Goal: Task Accomplishment & Management: Manage account settings

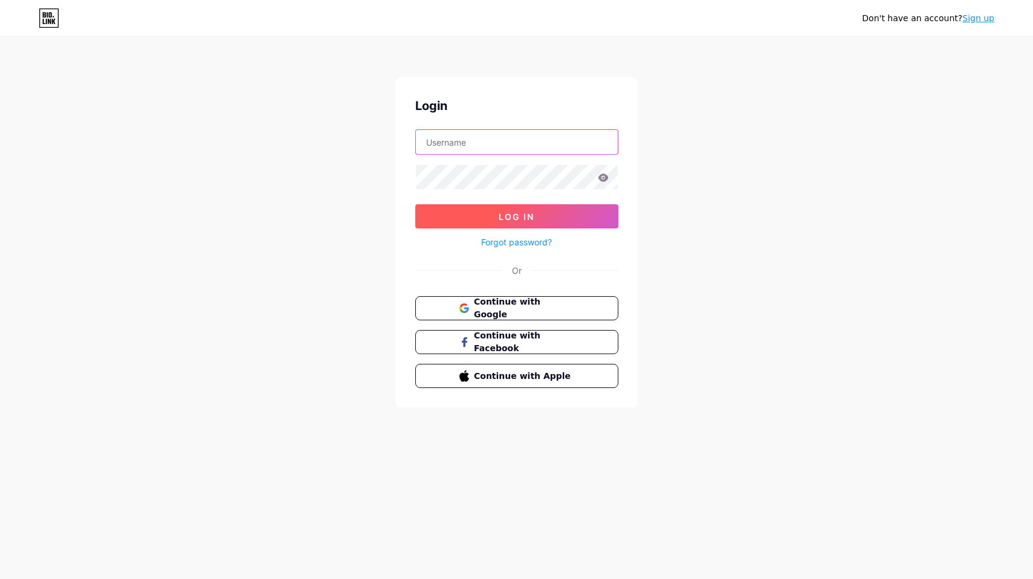
type input "louis.delavaux+1@hotmail.fr"
click at [545, 212] on button "Log In" at bounding box center [516, 216] width 203 height 24
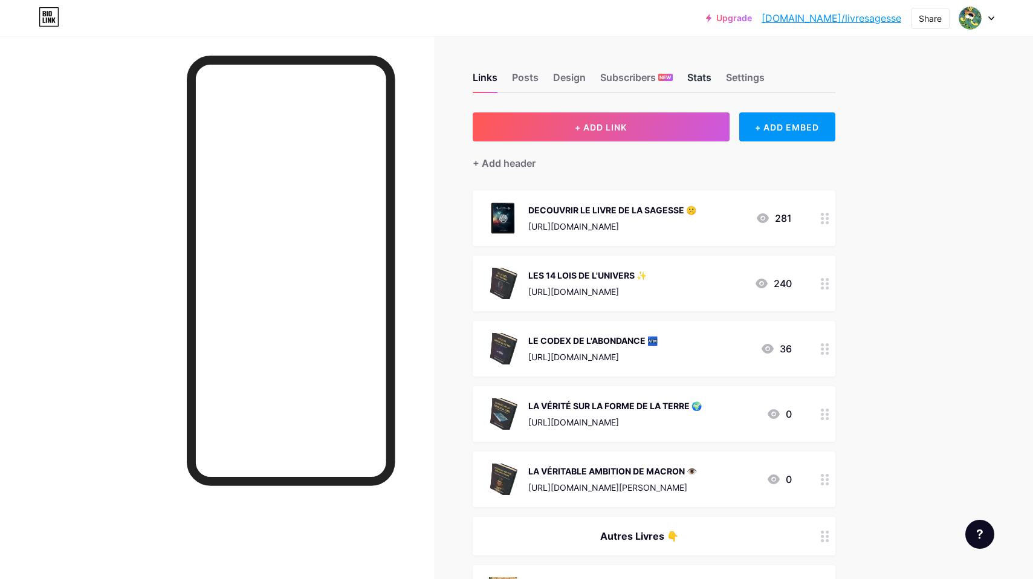
click at [707, 74] on div "Stats" at bounding box center [700, 81] width 24 height 22
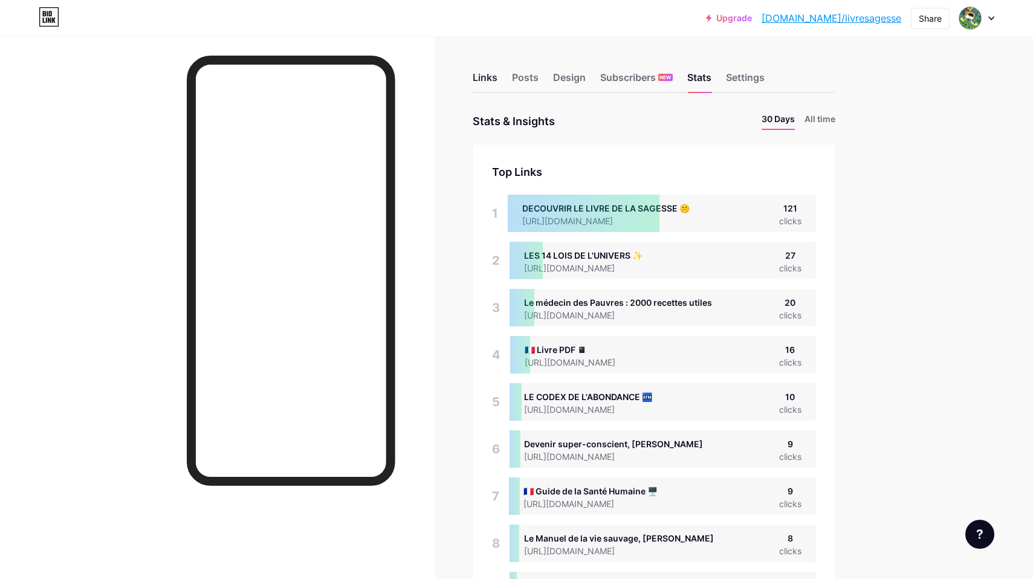
scroll to position [579, 1033]
click at [486, 76] on div "Links" at bounding box center [485, 81] width 25 height 22
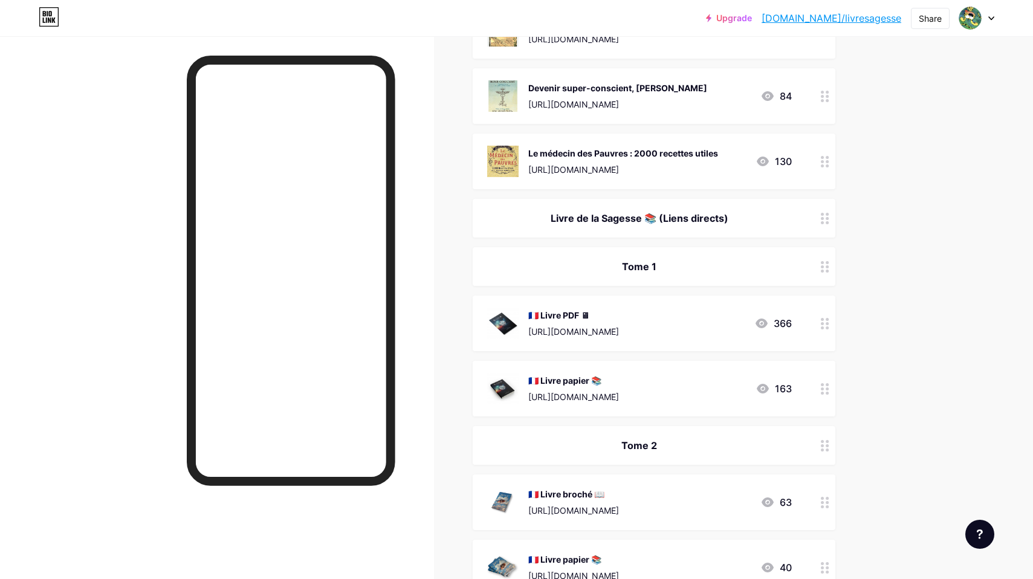
scroll to position [546, 0]
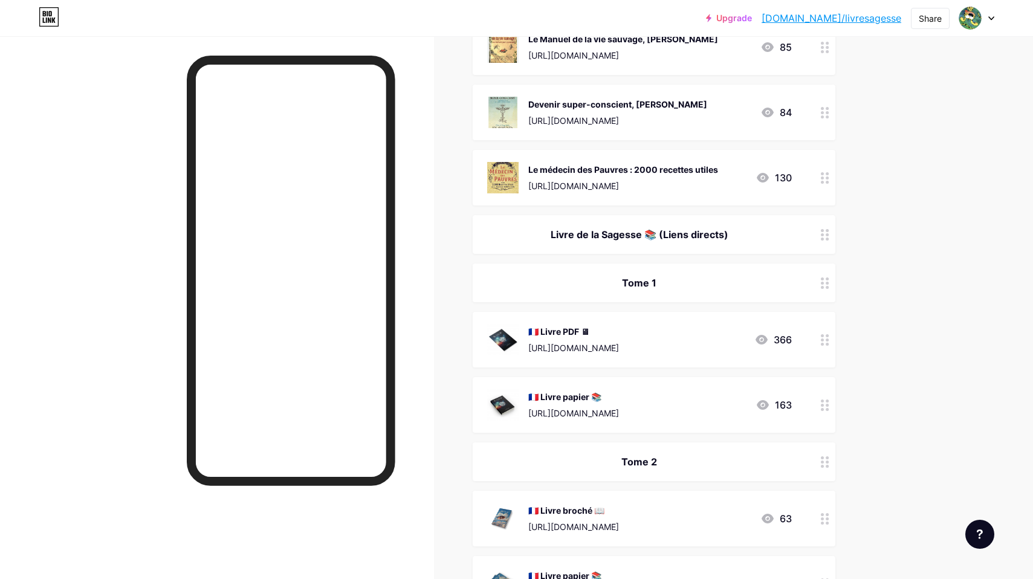
click at [862, 16] on link "bio.link/livresagesse" at bounding box center [832, 18] width 140 height 15
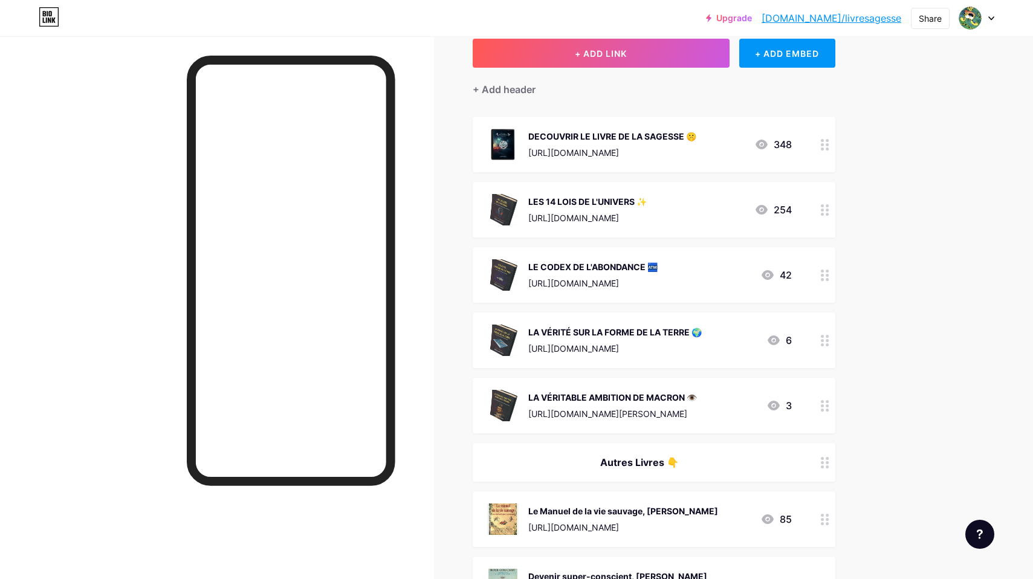
scroll to position [0, 0]
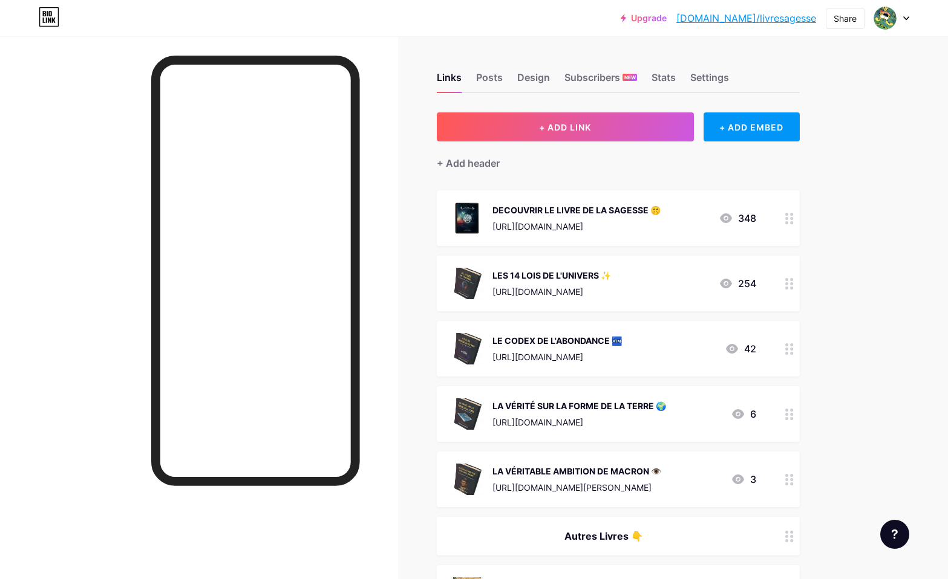
click at [773, 413] on div "LA VÉRITÉ SUR LA FORME DE LA TERRE 🌍 https://www.imalipusram.com/product-page/l…" at bounding box center [618, 414] width 363 height 56
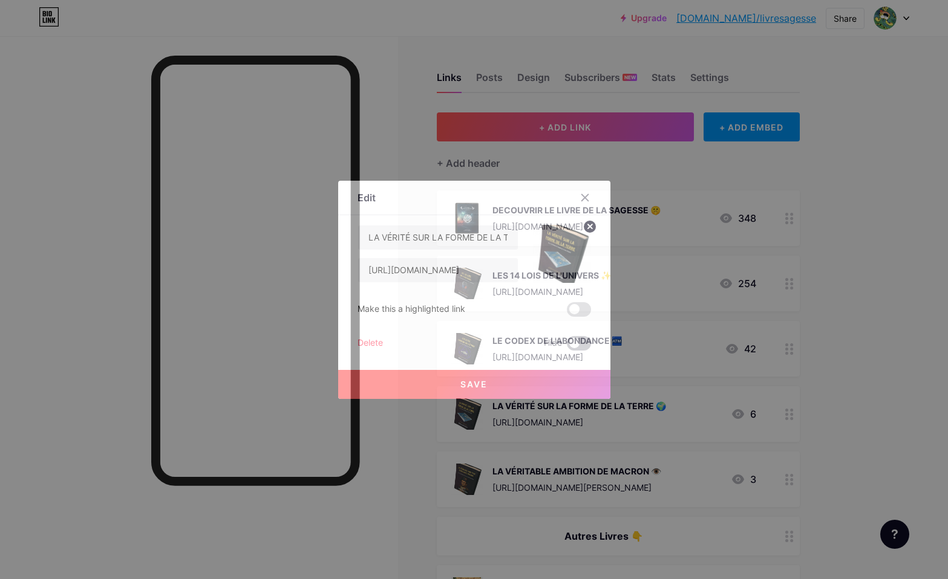
click at [581, 340] on span at bounding box center [579, 343] width 24 height 15
click at [567, 346] on input "checkbox" at bounding box center [567, 346] width 0 height 0
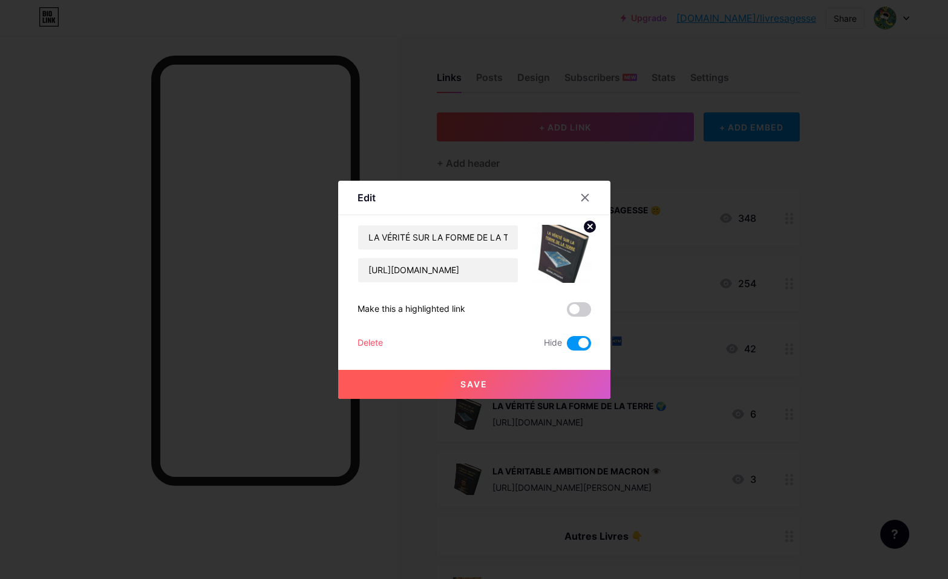
click at [570, 374] on button "Save" at bounding box center [474, 384] width 272 height 29
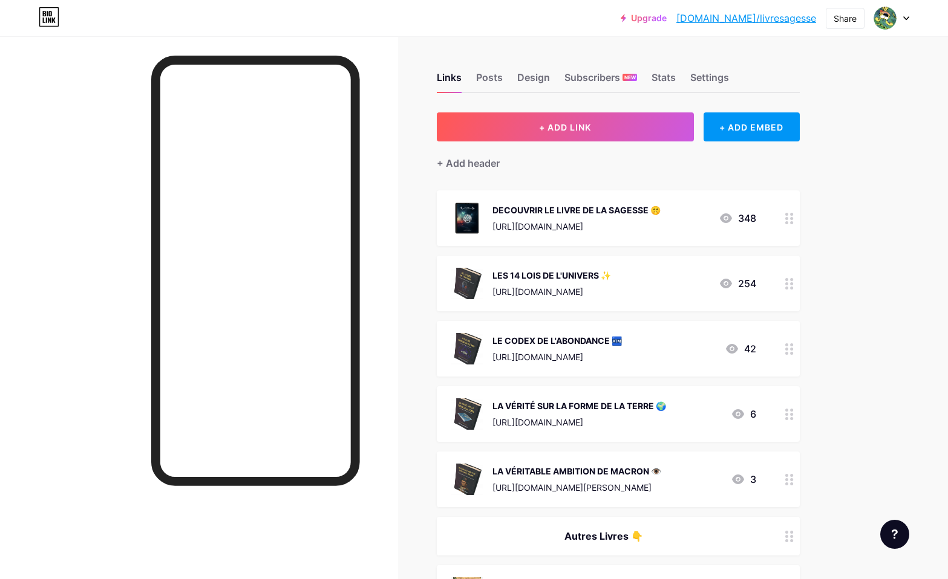
click at [661, 469] on div "LA VÉRITABLE AMBITION DE MACRON 👁️" at bounding box center [576, 471] width 169 height 13
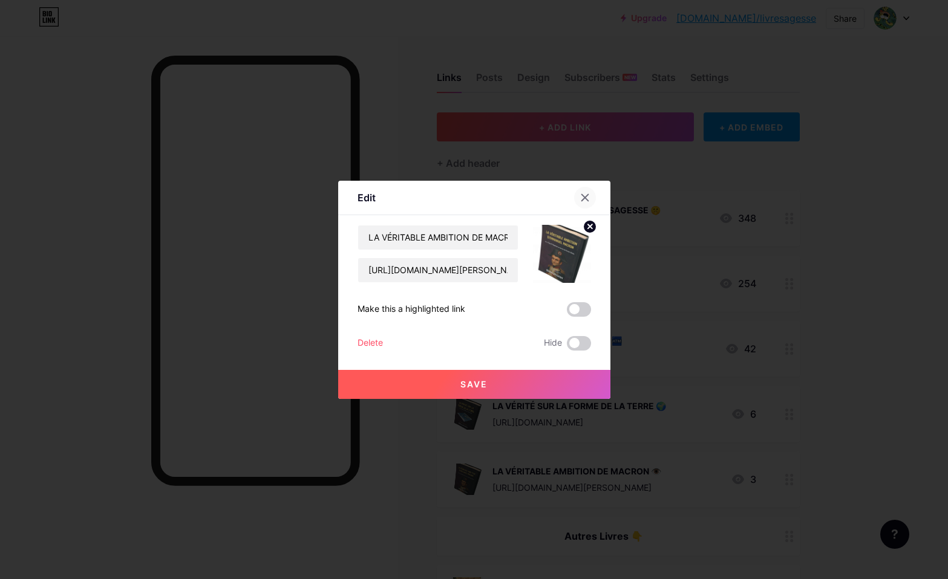
click at [586, 199] on icon at bounding box center [584, 197] width 7 height 7
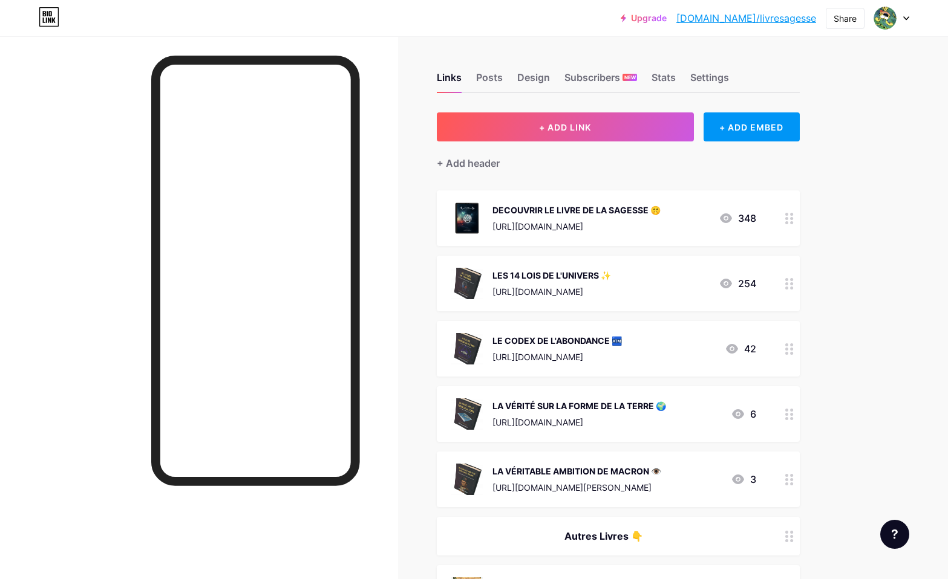
click at [900, 24] on div at bounding box center [891, 18] width 35 height 22
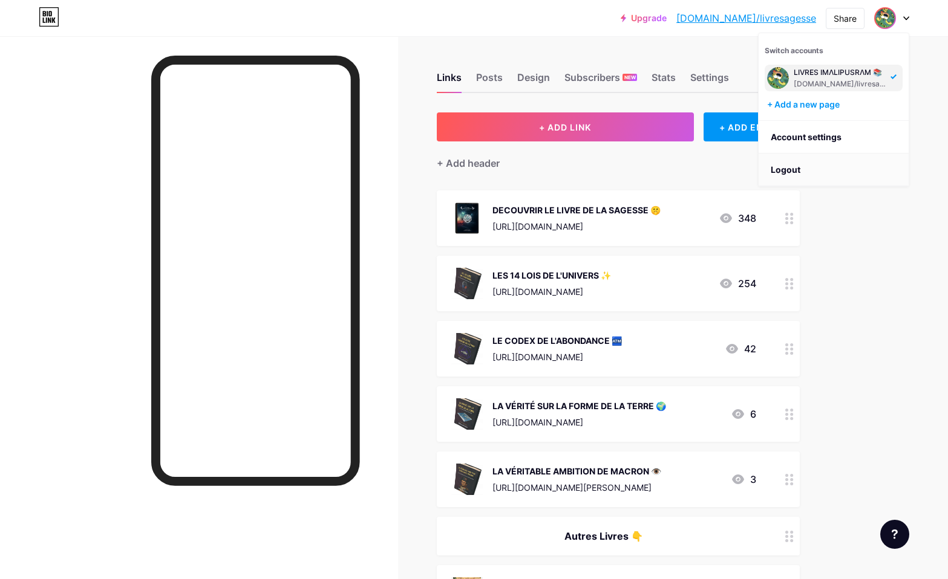
click at [790, 174] on li "Logout" at bounding box center [833, 170] width 150 height 33
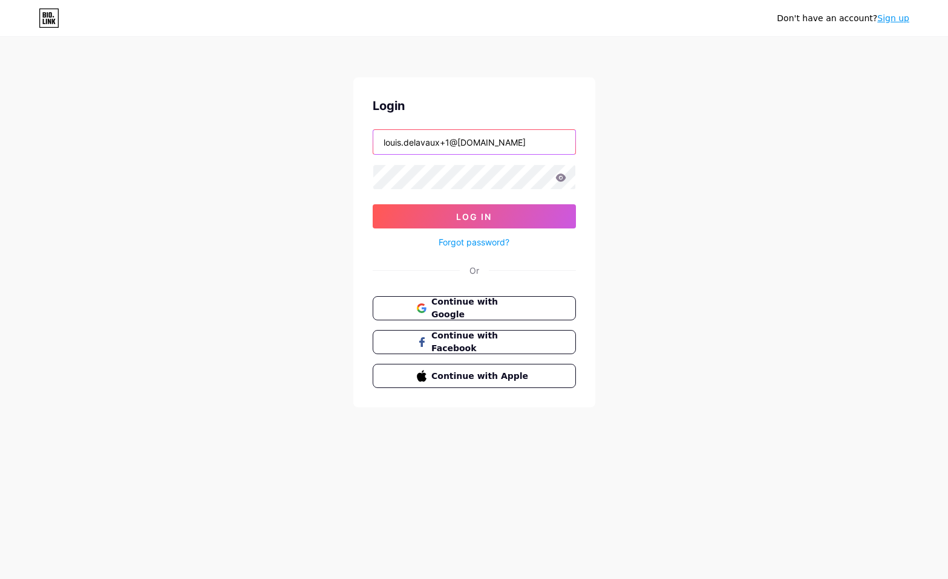
click at [535, 137] on input "louis.delavaux+1@hotmail.fr" at bounding box center [474, 142] width 202 height 24
type input "houba@imalipusram.fr"
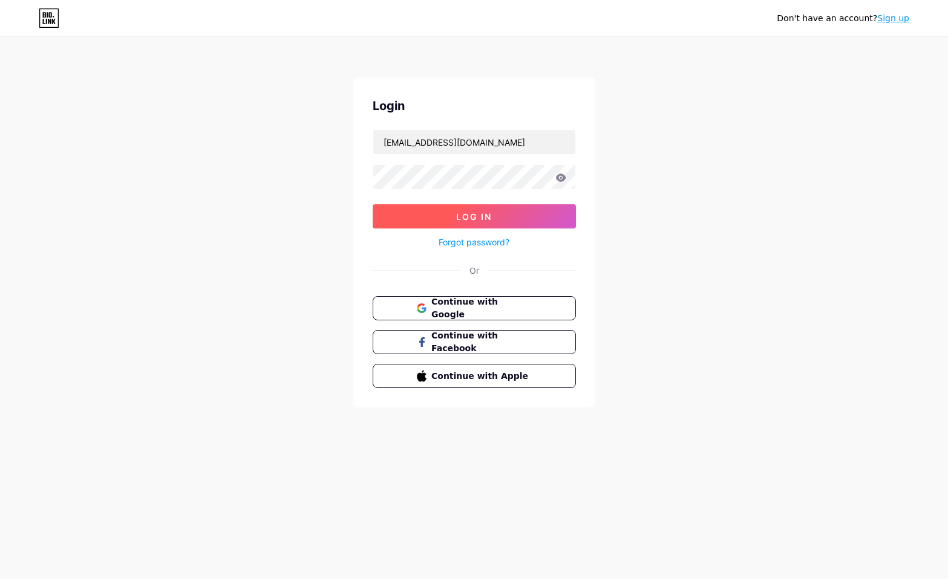
click at [497, 213] on button "Log In" at bounding box center [474, 216] width 203 height 24
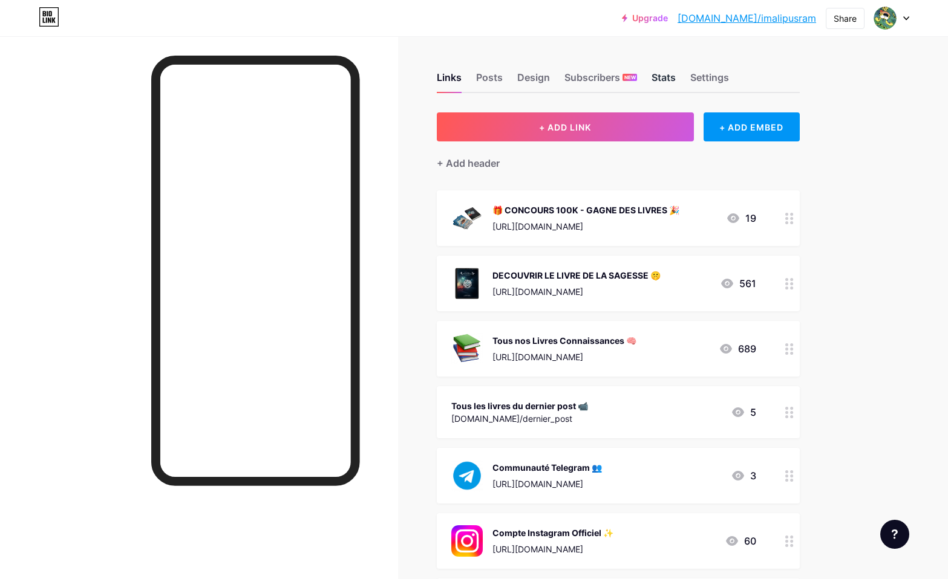
click at [651, 78] on div "Stats" at bounding box center [663, 81] width 24 height 22
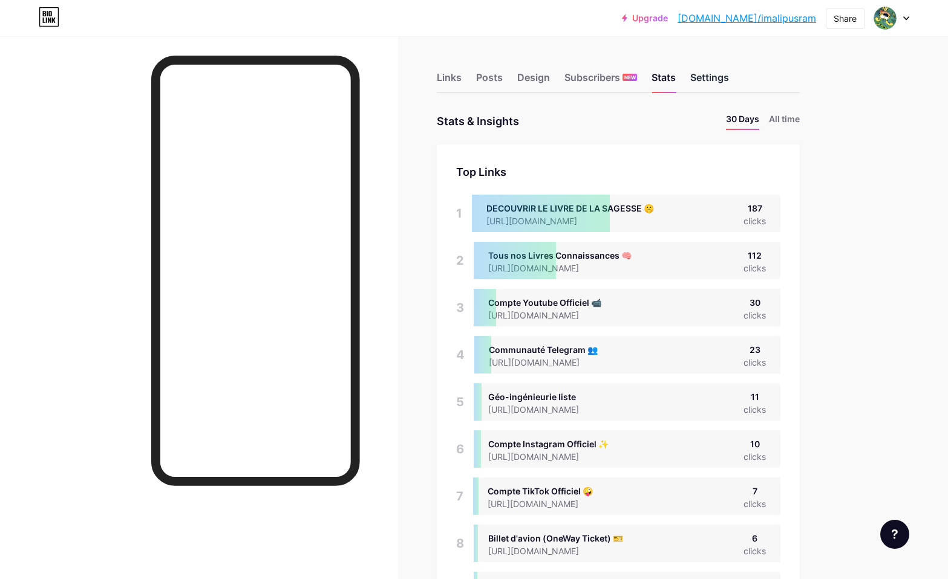
scroll to position [579, 948]
click at [706, 80] on div "Settings" at bounding box center [709, 81] width 39 height 22
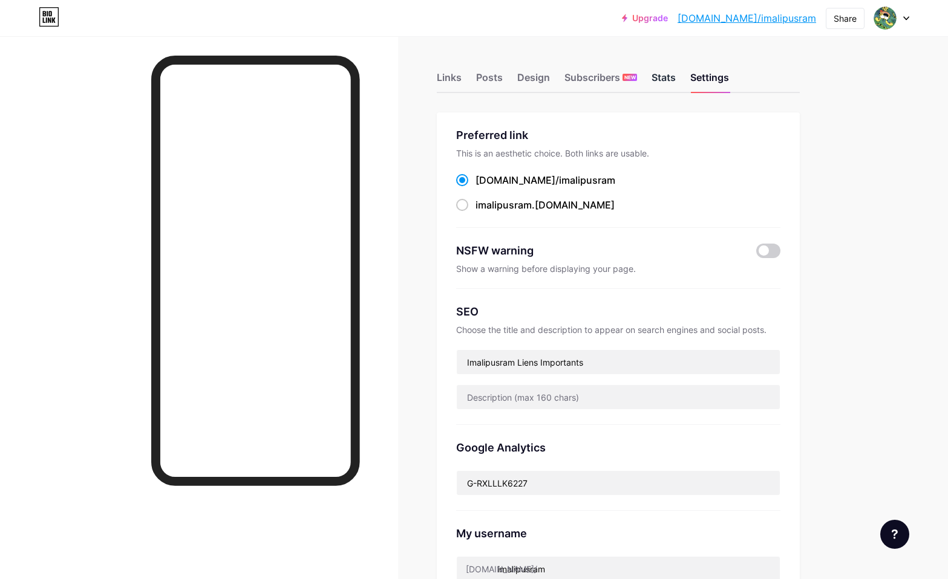
click at [666, 78] on div "Stats" at bounding box center [663, 81] width 24 height 22
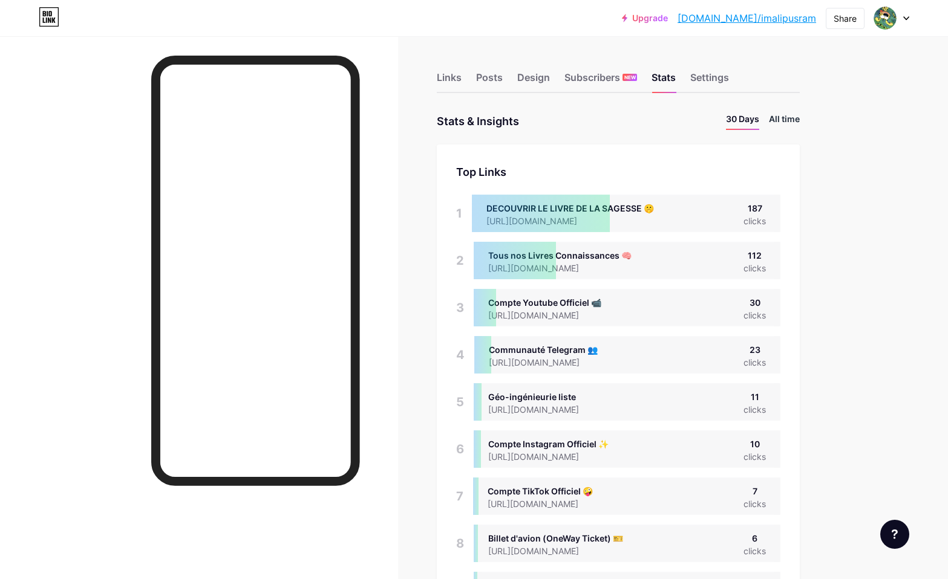
scroll to position [579, 948]
click at [784, 121] on li "All time" at bounding box center [784, 121] width 31 height 18
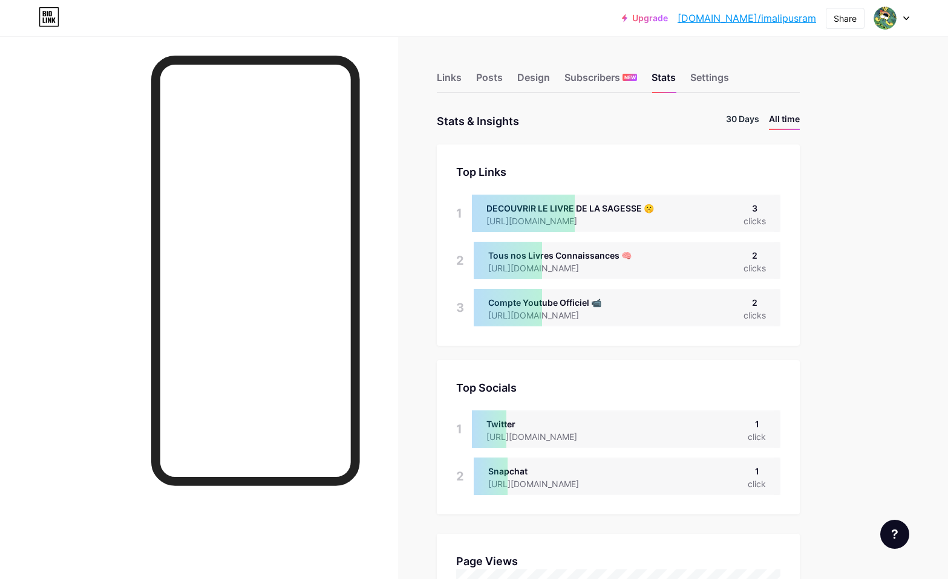
click at [745, 118] on li "30 Days" at bounding box center [742, 121] width 33 height 18
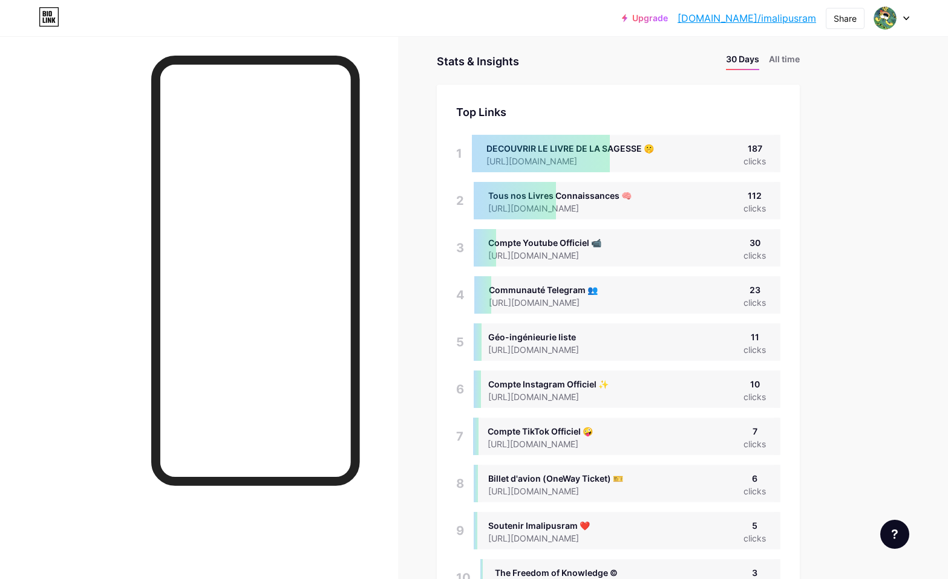
scroll to position [0, 0]
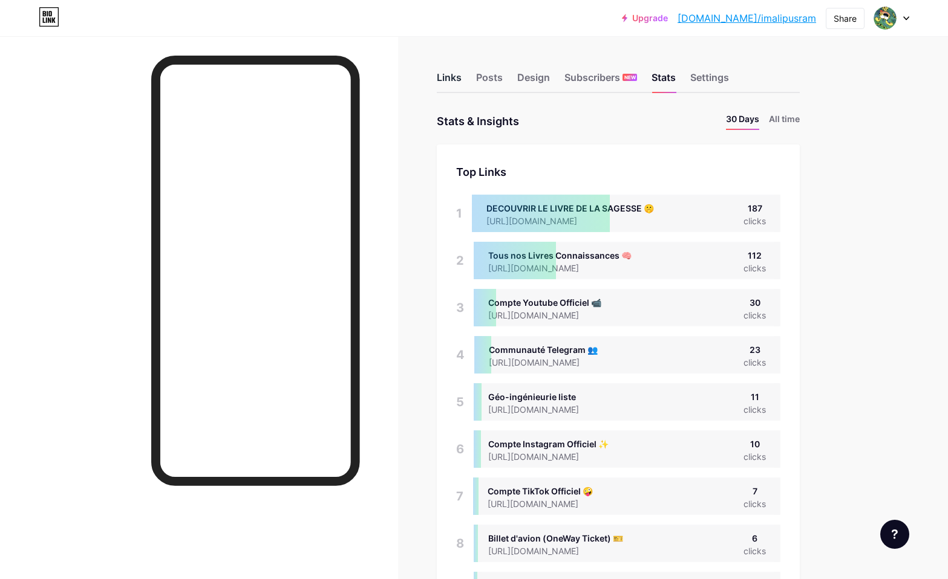
click at [446, 80] on div "Links" at bounding box center [449, 81] width 25 height 22
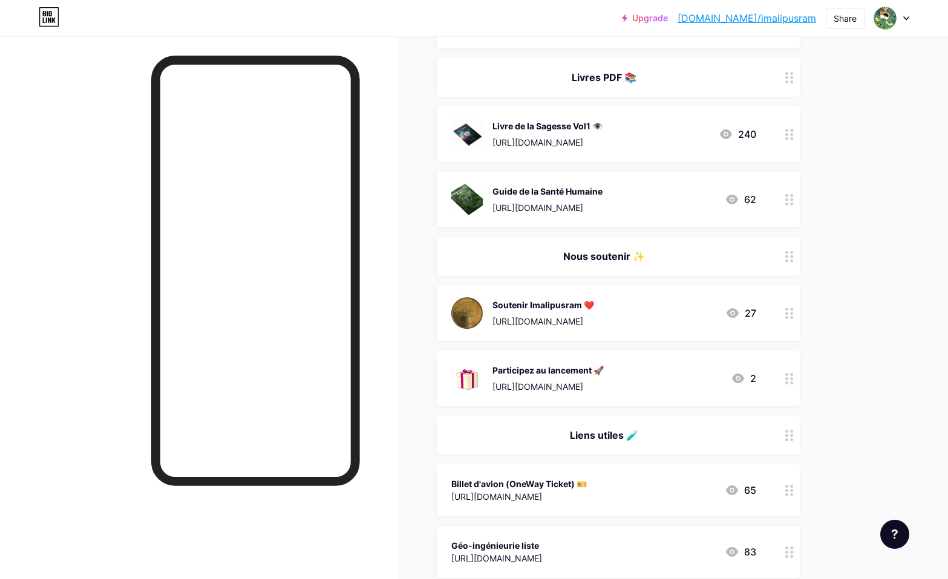
scroll to position [653, 0]
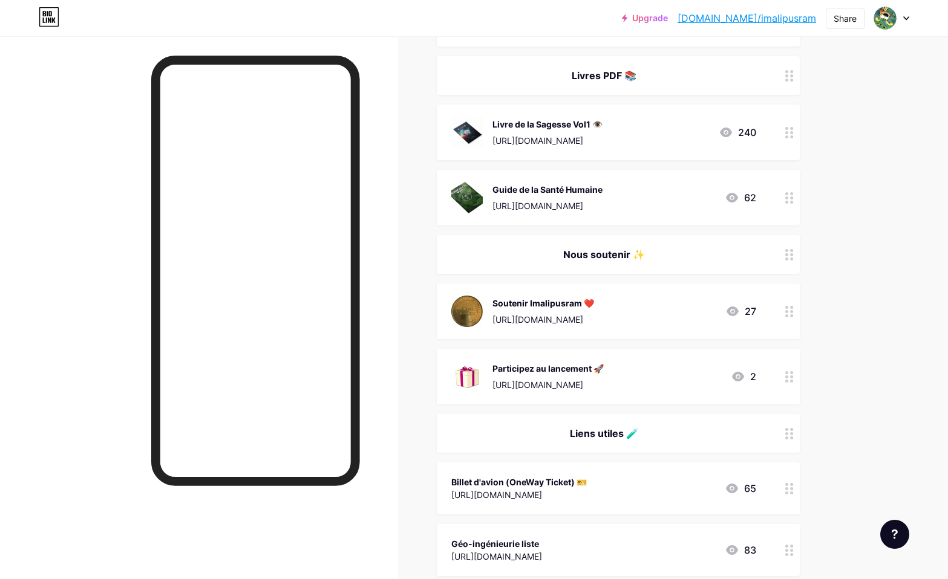
click at [691, 304] on div "Soutenir Imalipusram ❤️ https://donate.stripe.com/4gwg2KbzL5lMesw147 27" at bounding box center [603, 311] width 305 height 31
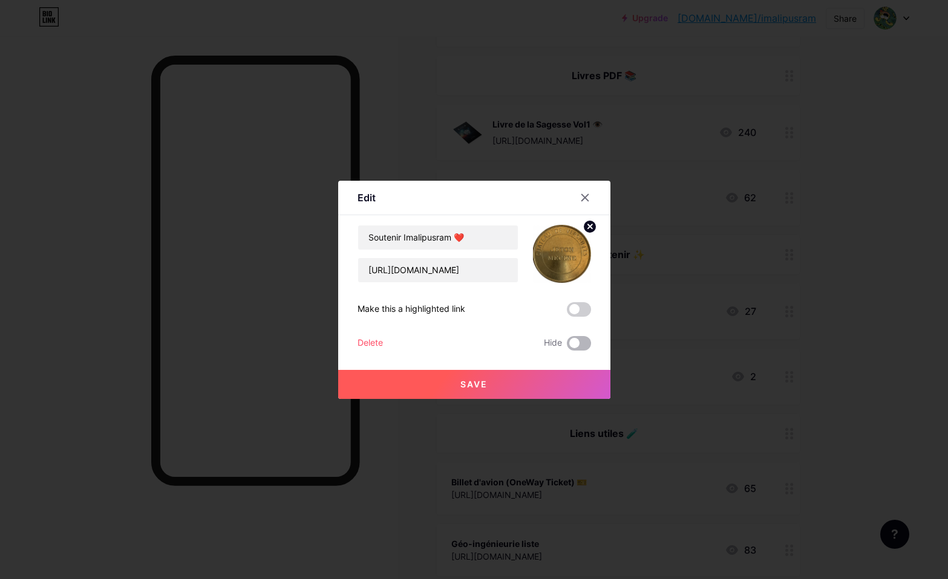
click at [584, 342] on span at bounding box center [579, 343] width 24 height 15
click at [567, 346] on input "checkbox" at bounding box center [567, 346] width 0 height 0
click at [558, 388] on button "Save" at bounding box center [474, 384] width 272 height 29
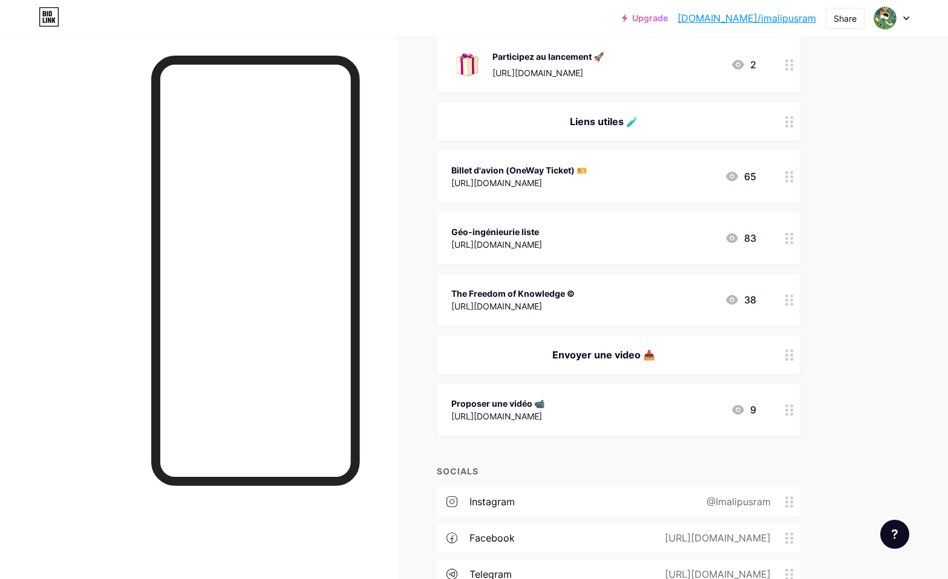
scroll to position [966, 0]
click at [681, 406] on div "Proposer une vidéo 📹 https://www.imalipusram.com/soumettre-video 9" at bounding box center [603, 409] width 305 height 28
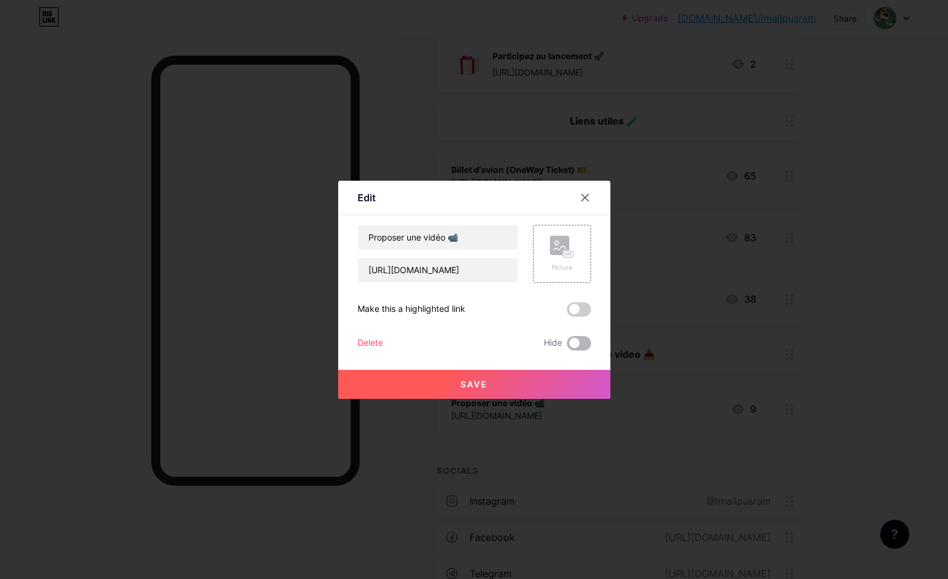
click at [578, 343] on span at bounding box center [579, 343] width 24 height 15
click at [567, 346] on input "checkbox" at bounding box center [567, 346] width 0 height 0
click at [575, 376] on button "Save" at bounding box center [474, 384] width 272 height 29
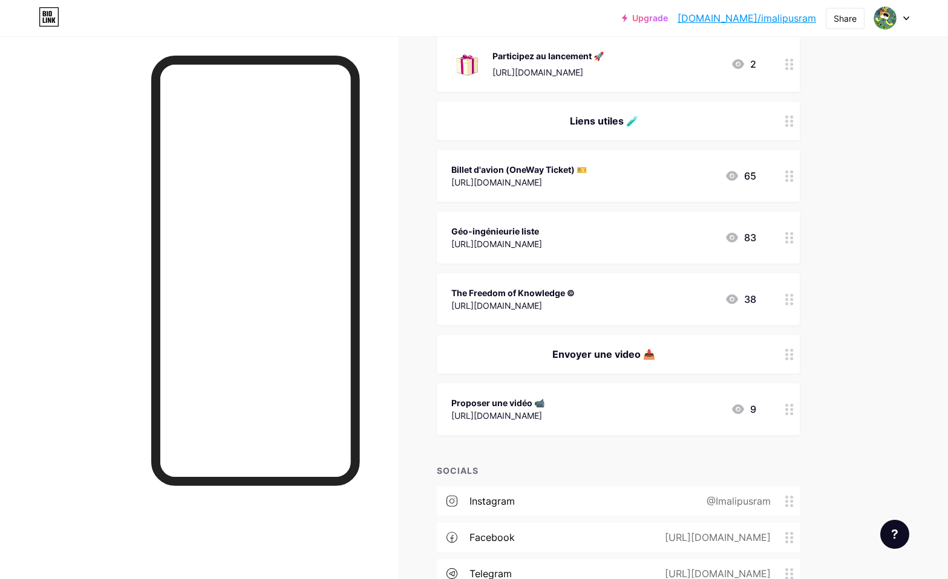
click at [741, 362] on div "Envoyer une video 📥" at bounding box center [618, 354] width 363 height 39
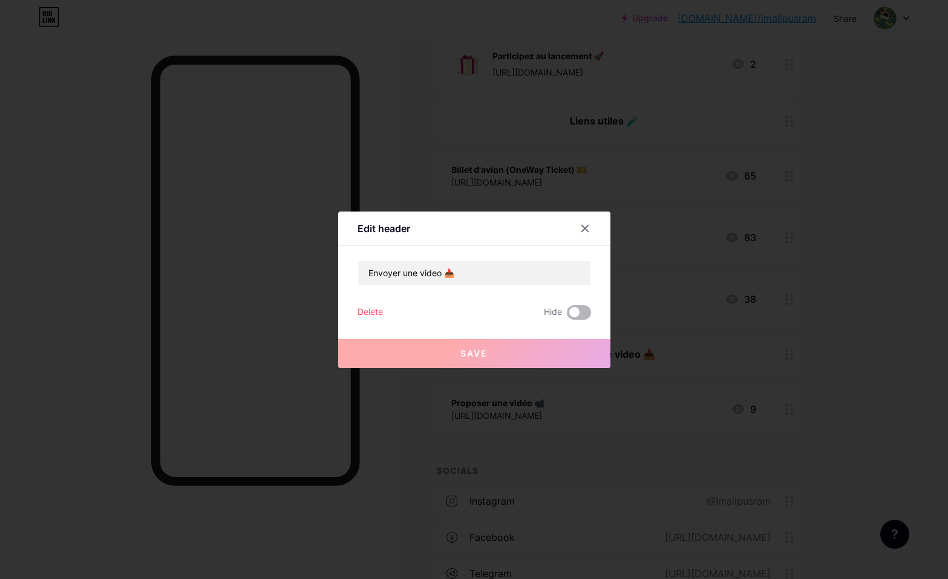
click at [581, 309] on span at bounding box center [579, 312] width 24 height 15
click at [567, 316] on input "checkbox" at bounding box center [567, 316] width 0 height 0
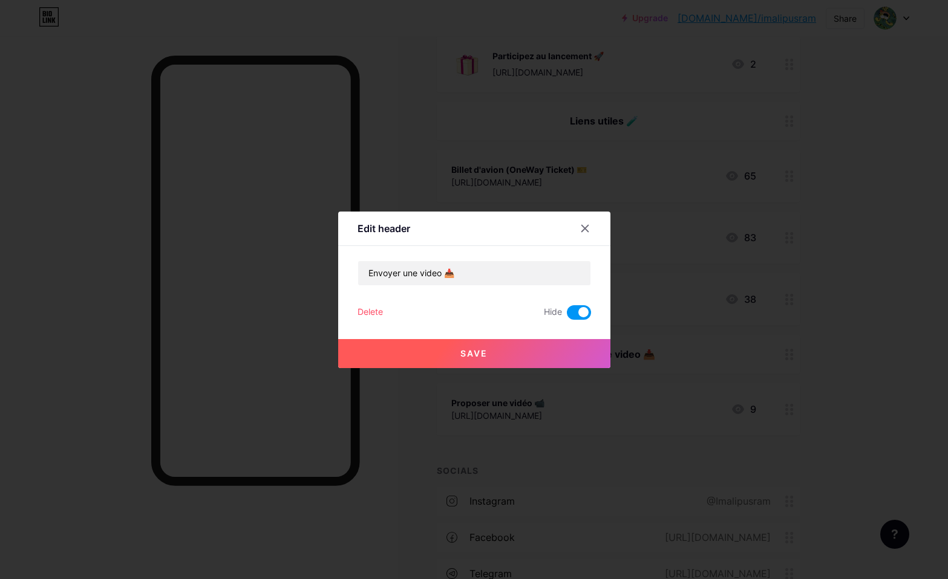
click at [555, 348] on button "Save" at bounding box center [474, 353] width 272 height 29
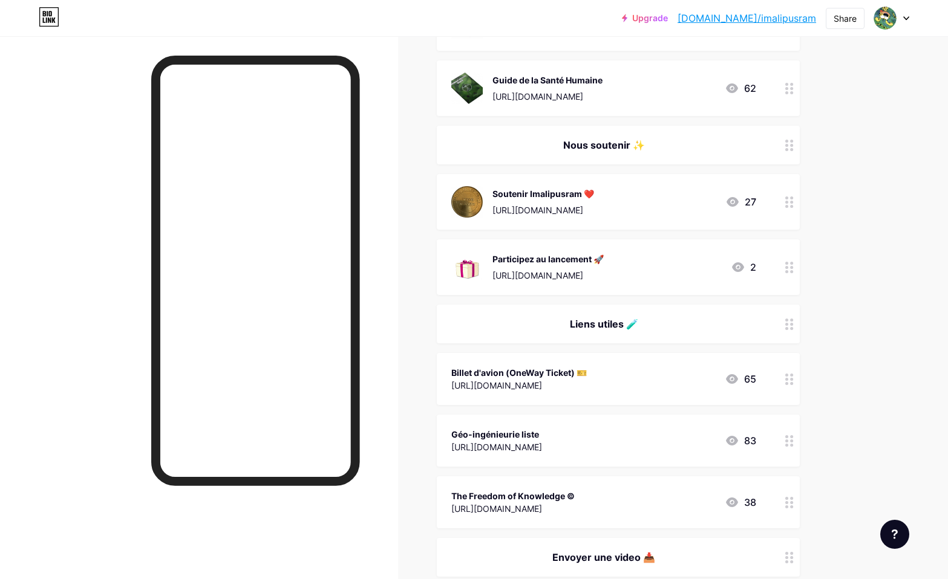
scroll to position [761, 0]
click at [669, 149] on div "Nous soutenir ✨" at bounding box center [603, 146] width 305 height 15
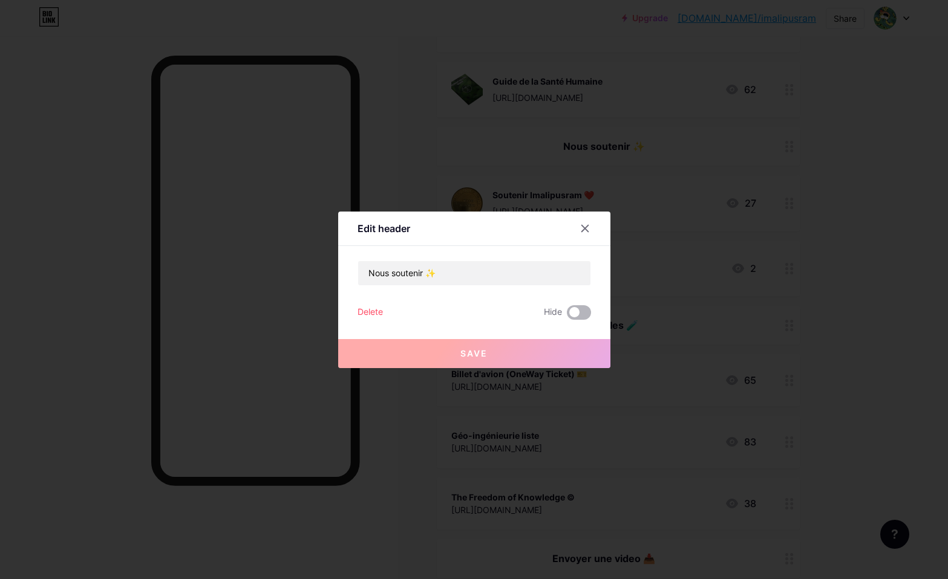
click at [582, 308] on span at bounding box center [579, 312] width 24 height 15
click at [567, 316] on input "checkbox" at bounding box center [567, 316] width 0 height 0
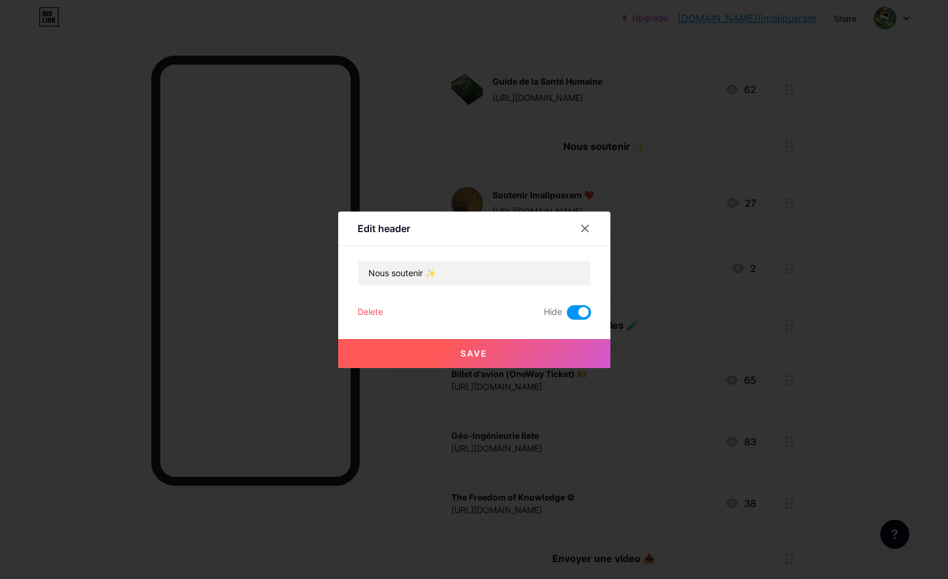
click at [556, 350] on button "Save" at bounding box center [474, 353] width 272 height 29
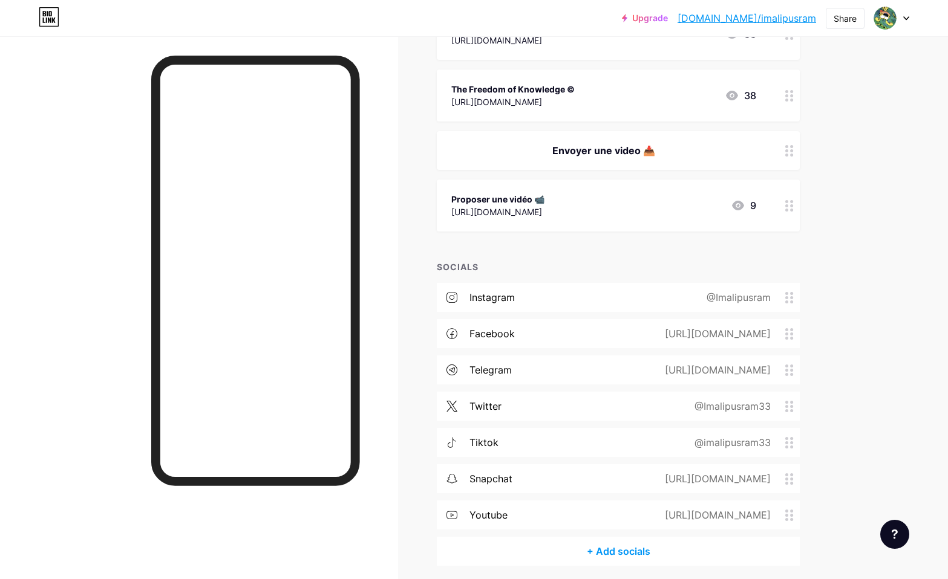
scroll to position [1216, 0]
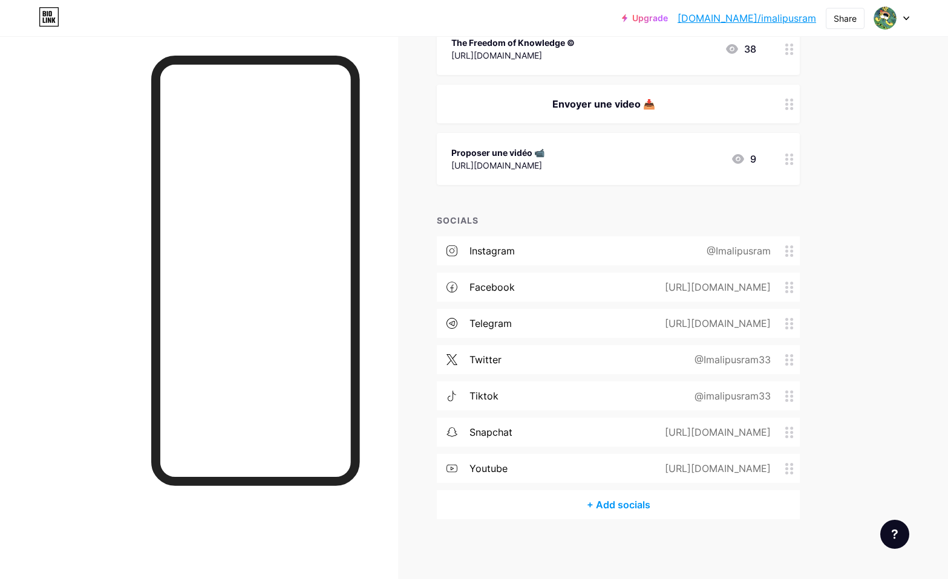
click at [628, 362] on div "twitter @Imalipusram33" at bounding box center [618, 359] width 363 height 29
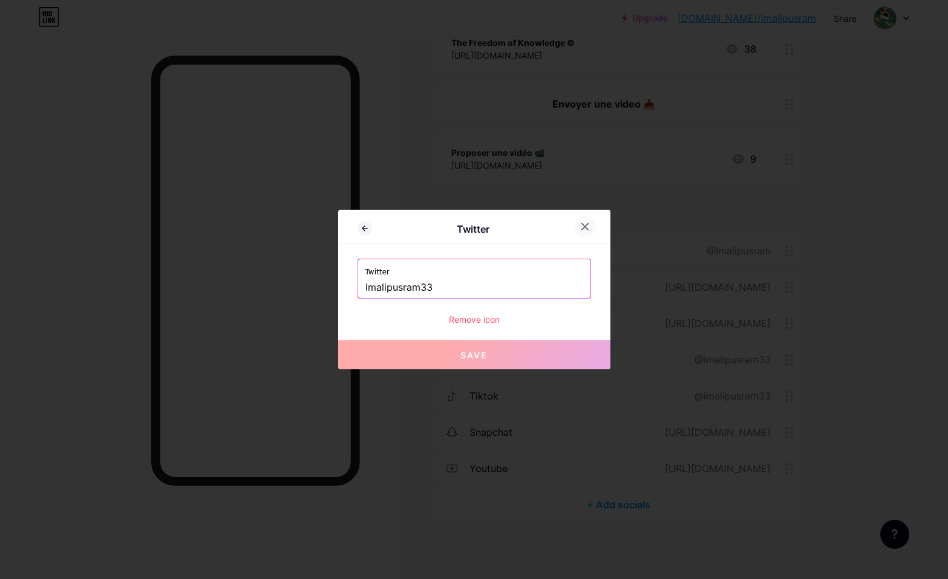
click at [584, 229] on icon at bounding box center [585, 227] width 10 height 10
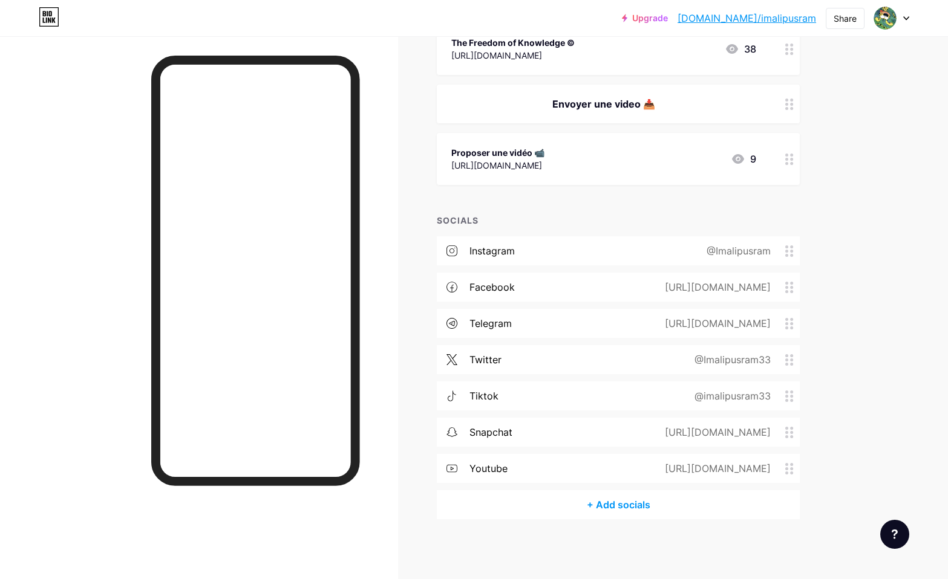
click at [610, 362] on div "twitter @Imalipusram33" at bounding box center [618, 359] width 363 height 29
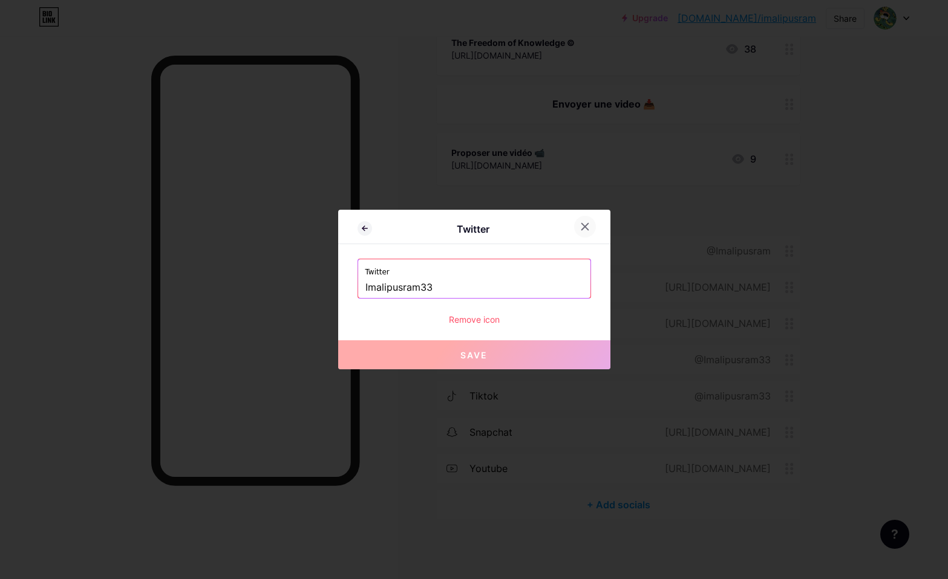
click at [582, 233] on div at bounding box center [585, 227] width 22 height 22
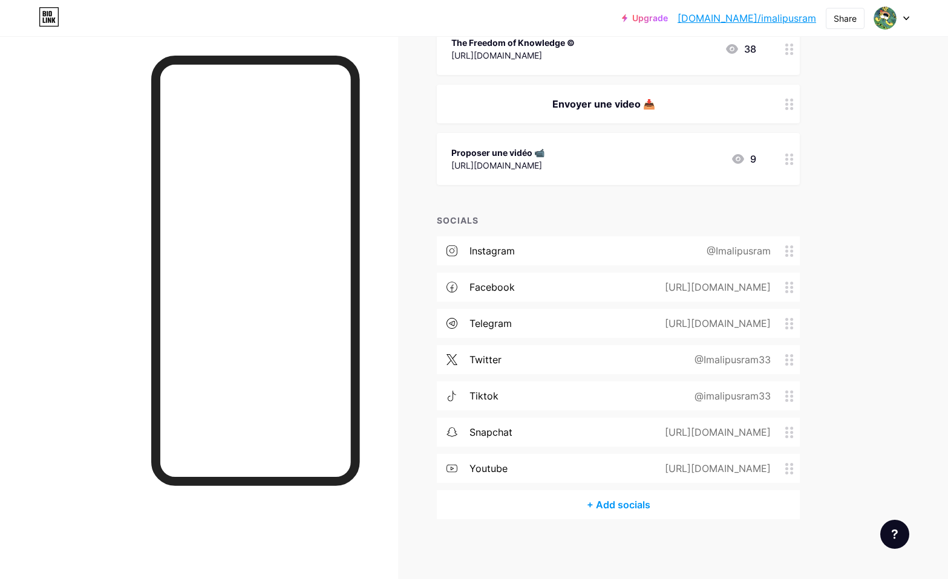
click at [630, 361] on div "twitter @Imalipusram33" at bounding box center [618, 359] width 363 height 29
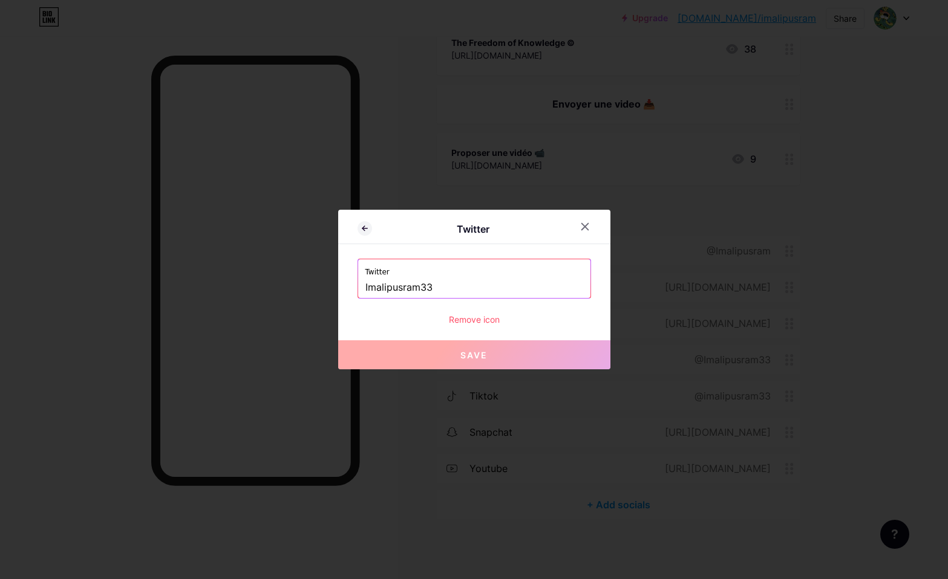
click at [483, 317] on div "Remove icon" at bounding box center [473, 319] width 233 height 13
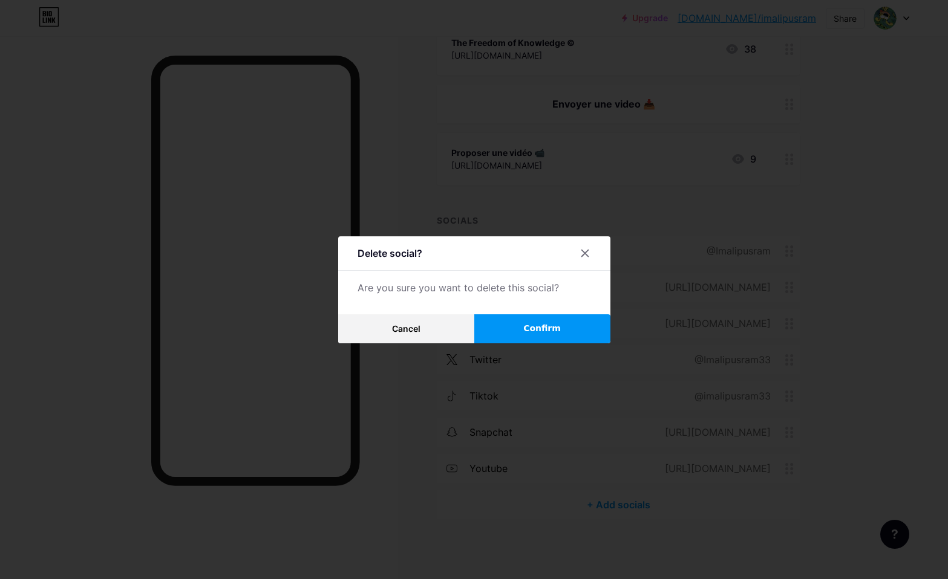
click at [526, 324] on span "Confirm" at bounding box center [541, 328] width 37 height 13
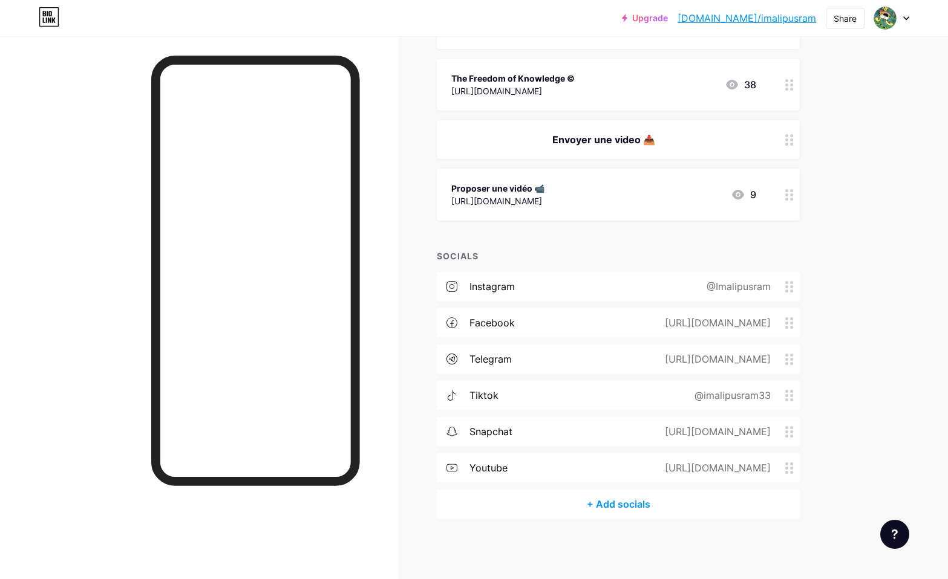
scroll to position [1180, 0]
click at [645, 433] on div "https://www.snapchat.com/add/imalipusram369" at bounding box center [715, 432] width 140 height 15
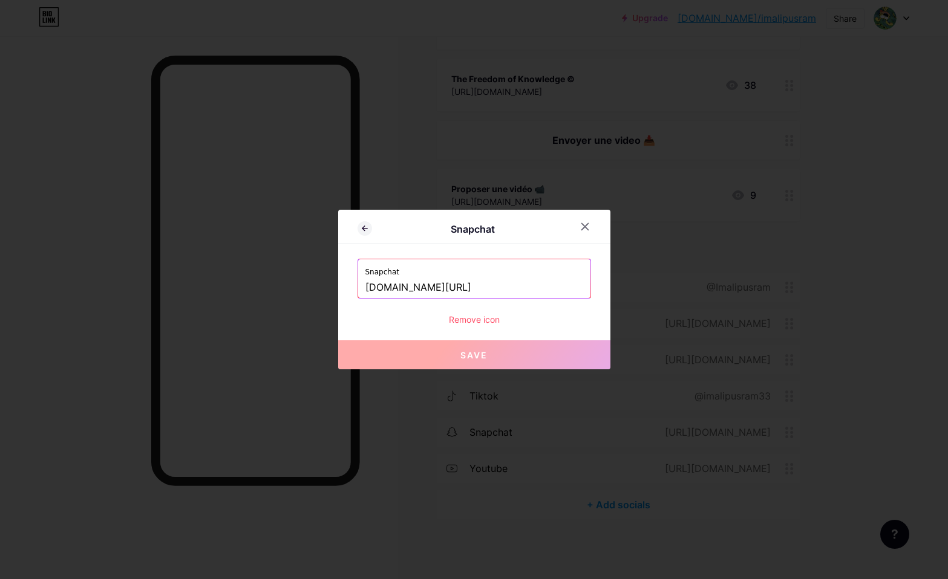
click at [510, 289] on input "www.snapchat.com/add/imalipusram369" at bounding box center [474, 288] width 218 height 21
click at [468, 319] on div "Remove icon" at bounding box center [473, 319] width 233 height 13
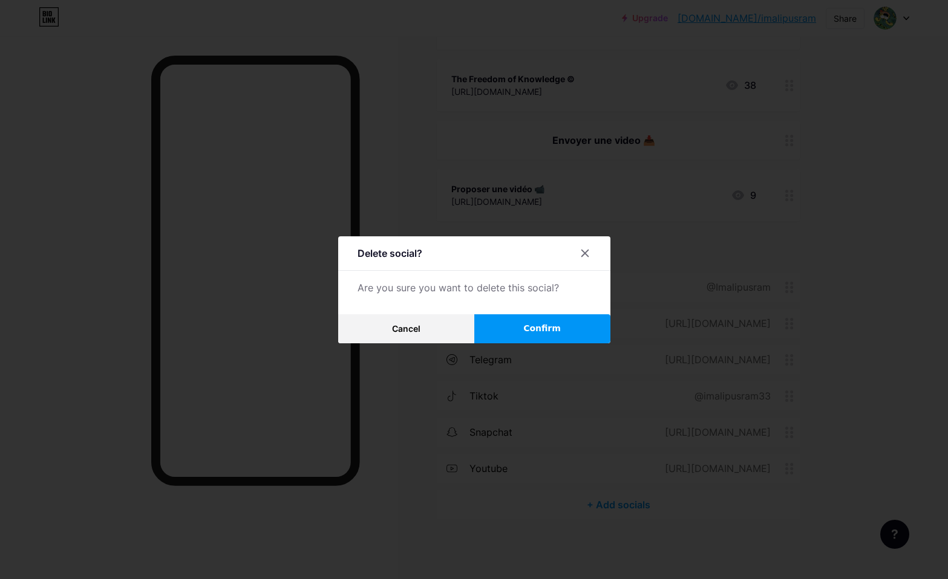
click at [516, 326] on button "Confirm" at bounding box center [542, 328] width 136 height 29
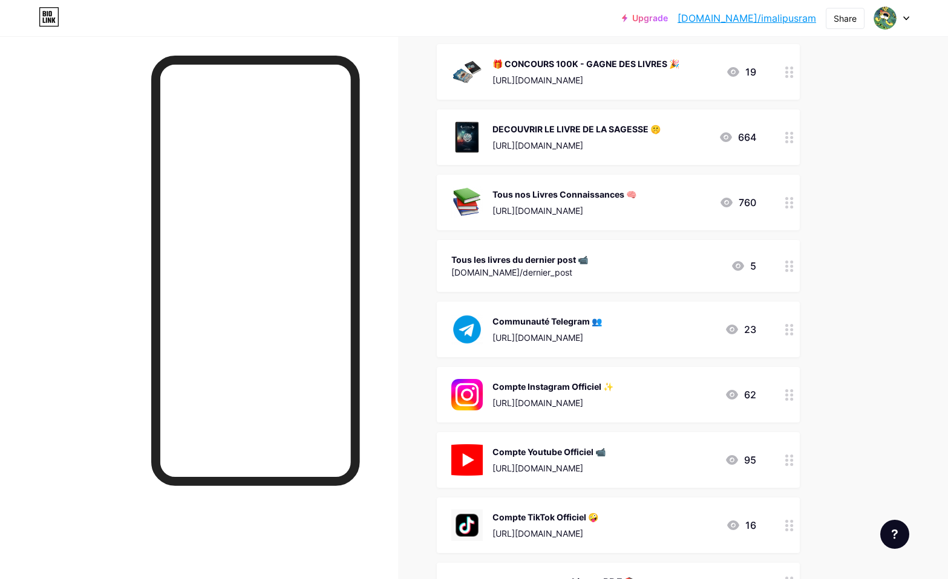
scroll to position [0, 0]
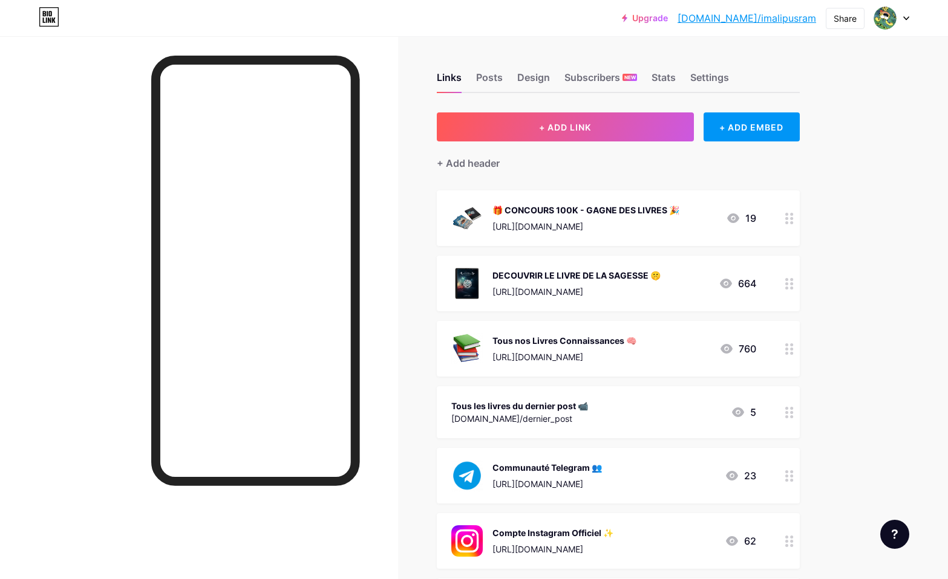
click at [631, 286] on div "[URL][DOMAIN_NAME][PERSON_NAME]" at bounding box center [576, 291] width 168 height 13
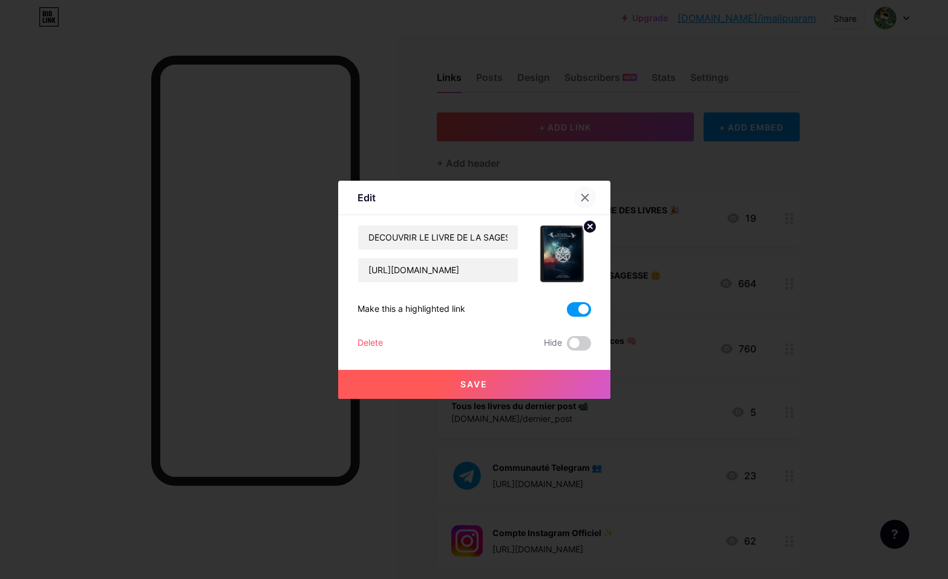
click at [582, 199] on icon at bounding box center [585, 198] width 10 height 10
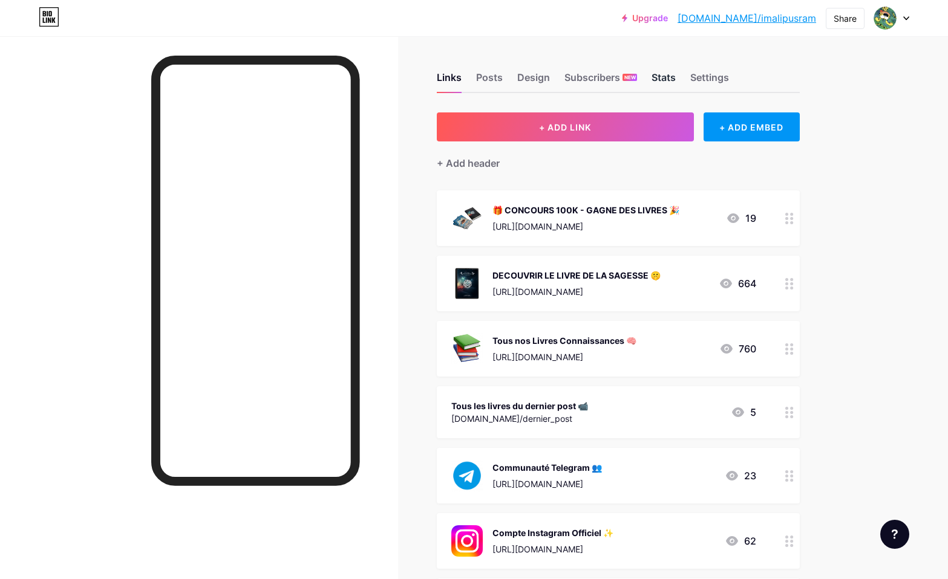
click at [662, 77] on div "Stats" at bounding box center [663, 81] width 24 height 22
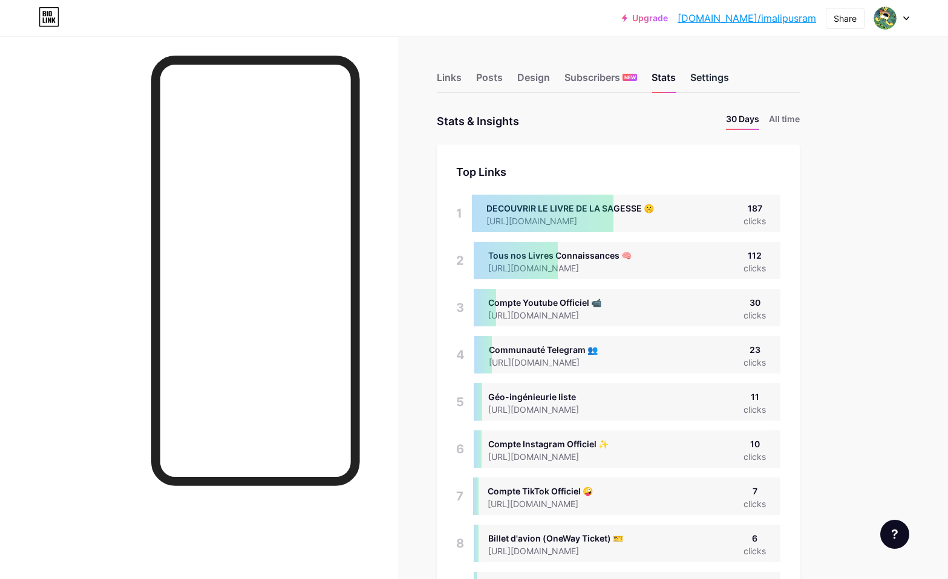
scroll to position [579, 948]
click at [443, 80] on div "Links" at bounding box center [449, 81] width 25 height 22
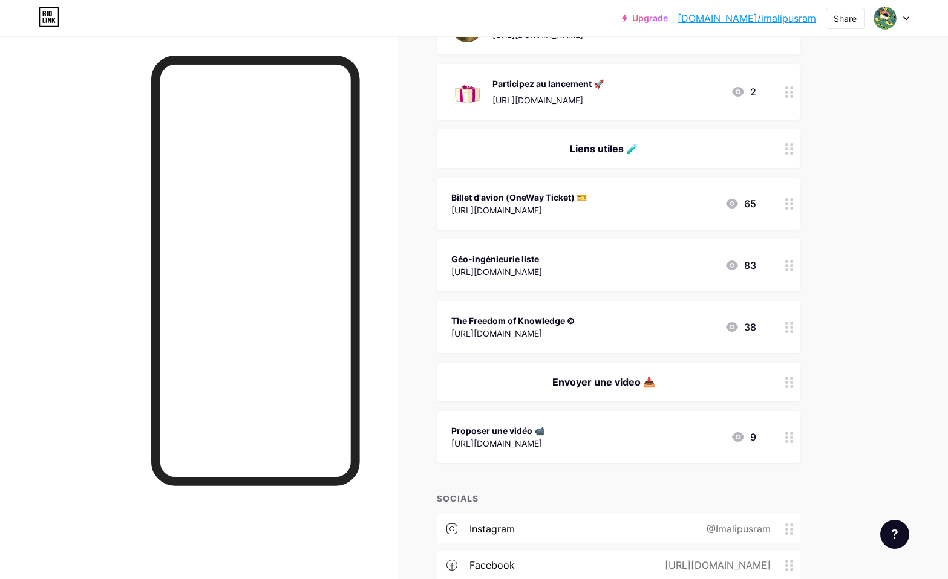
scroll to position [937, 0]
click at [666, 153] on div "Liens utiles 🧪" at bounding box center [603, 150] width 305 height 15
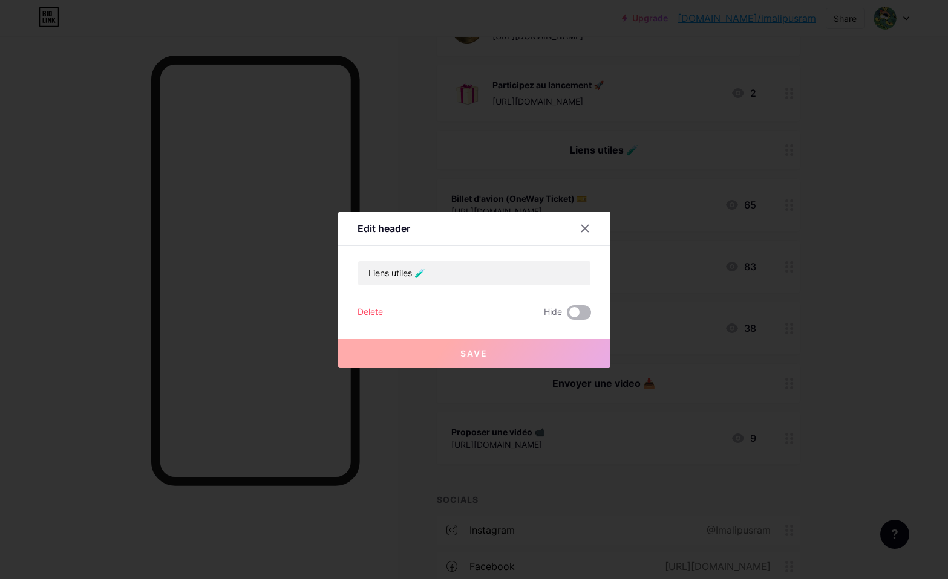
click at [578, 316] on span at bounding box center [579, 312] width 24 height 15
click at [567, 316] on input "checkbox" at bounding box center [567, 316] width 0 height 0
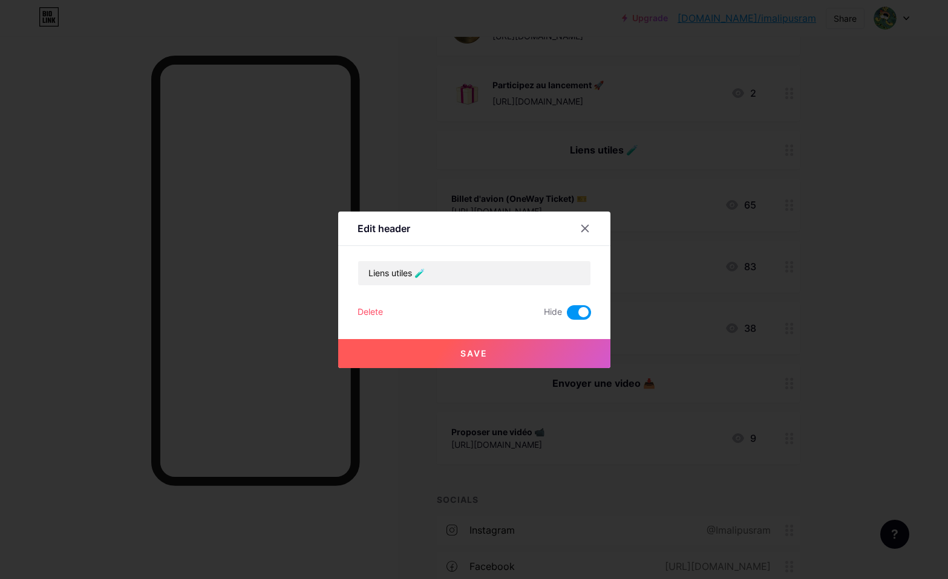
click at [553, 355] on button "Save" at bounding box center [474, 353] width 272 height 29
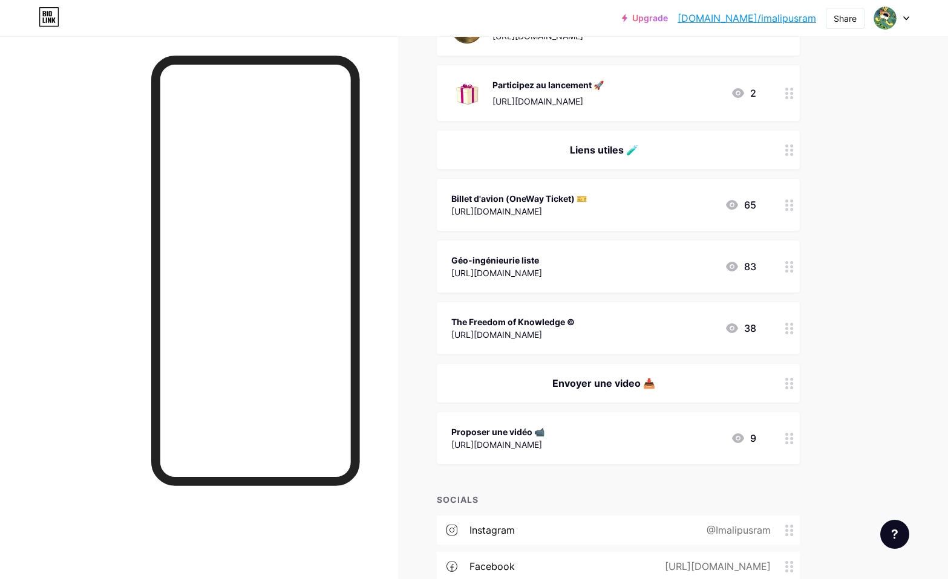
click at [663, 206] on div "Billet d'avion (OneWay Ticket) 🎫 https://onwardticket.com/imalipusram 65" at bounding box center [603, 205] width 305 height 28
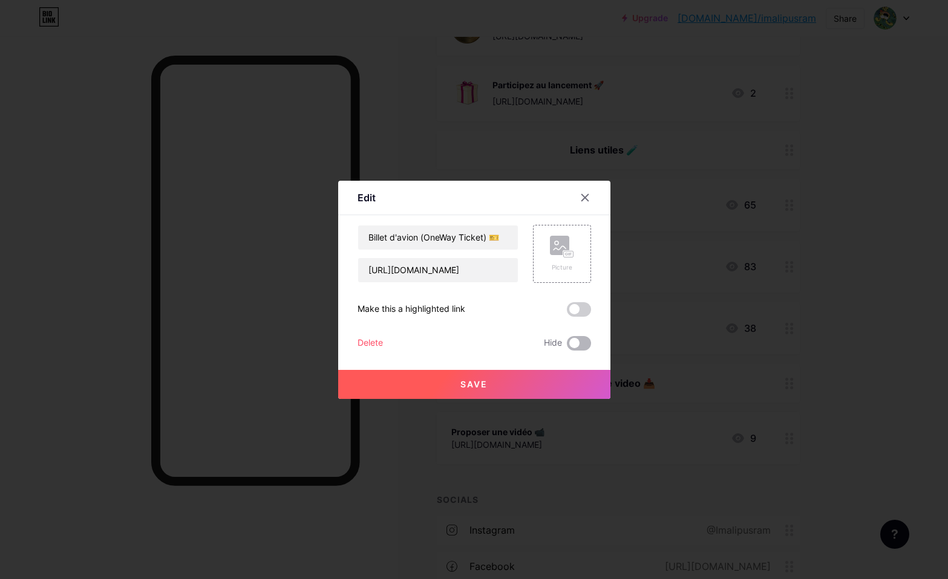
click at [576, 342] on span at bounding box center [579, 343] width 24 height 15
click at [567, 346] on input "checkbox" at bounding box center [567, 346] width 0 height 0
click at [553, 385] on button "Save" at bounding box center [474, 384] width 272 height 29
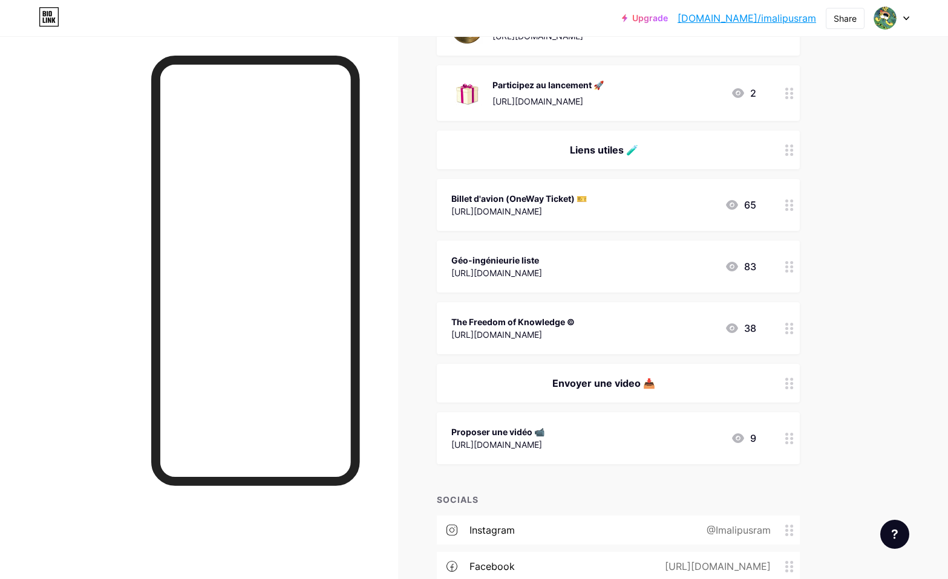
click at [647, 272] on div "Géo-ingénieurie liste https://map.geoengineeringmonitor.org/ 83" at bounding box center [603, 267] width 305 height 28
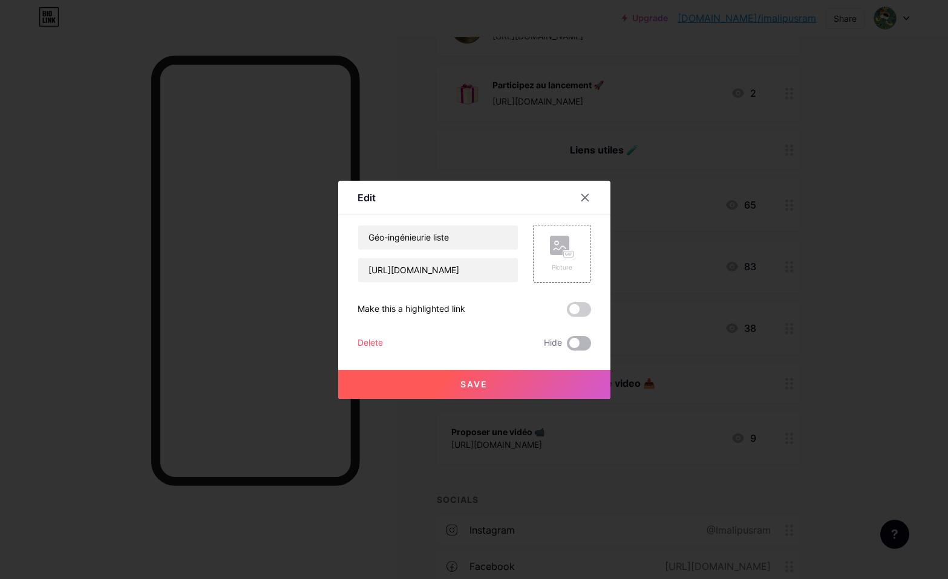
click at [579, 345] on span at bounding box center [579, 343] width 24 height 15
click at [567, 346] on input "checkbox" at bounding box center [567, 346] width 0 height 0
click at [562, 386] on button "Save" at bounding box center [474, 384] width 272 height 29
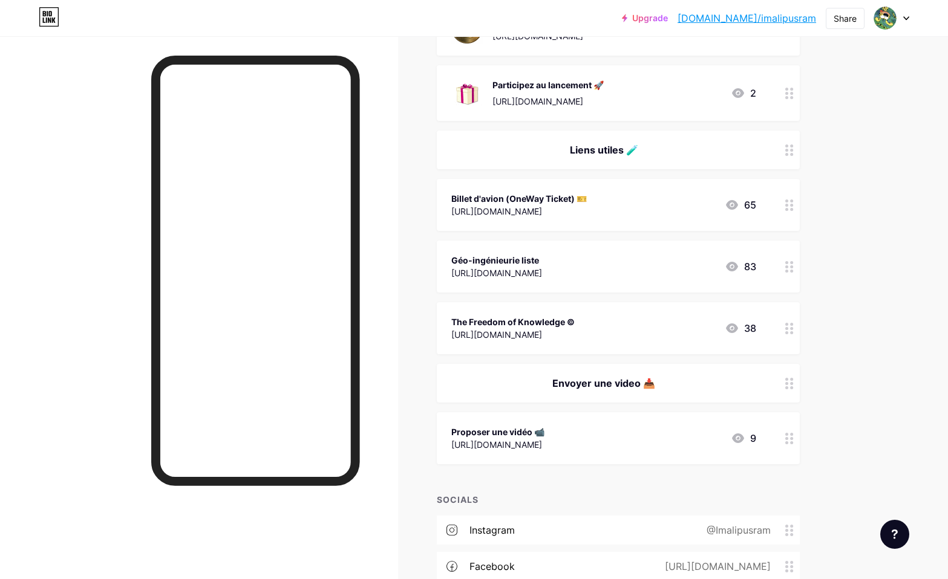
click at [645, 331] on div "The Freedom of Knowledge © https://educate-yourself.org/ 38" at bounding box center [603, 328] width 305 height 28
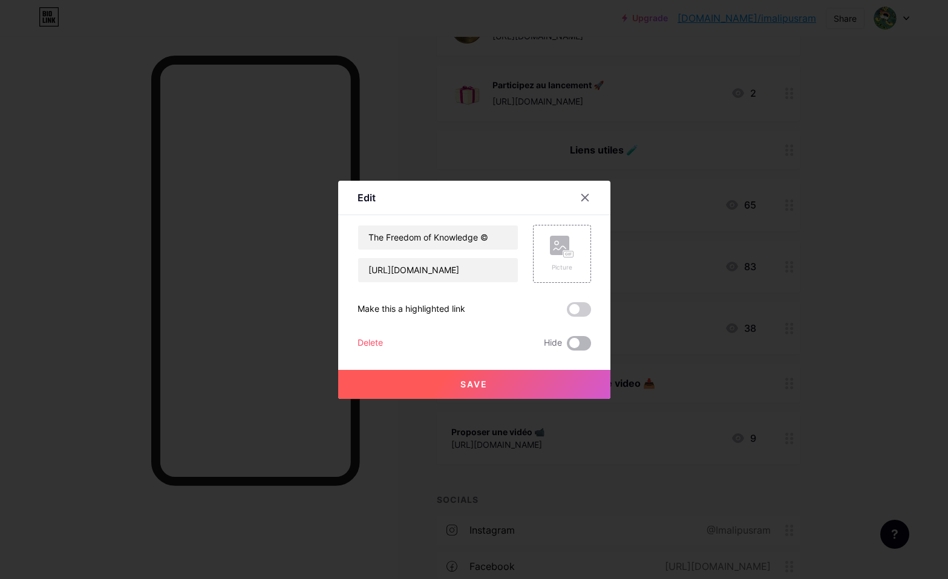
click at [576, 345] on span at bounding box center [579, 343] width 24 height 15
click at [567, 346] on input "checkbox" at bounding box center [567, 346] width 0 height 0
click at [553, 391] on button "Save" at bounding box center [474, 384] width 272 height 29
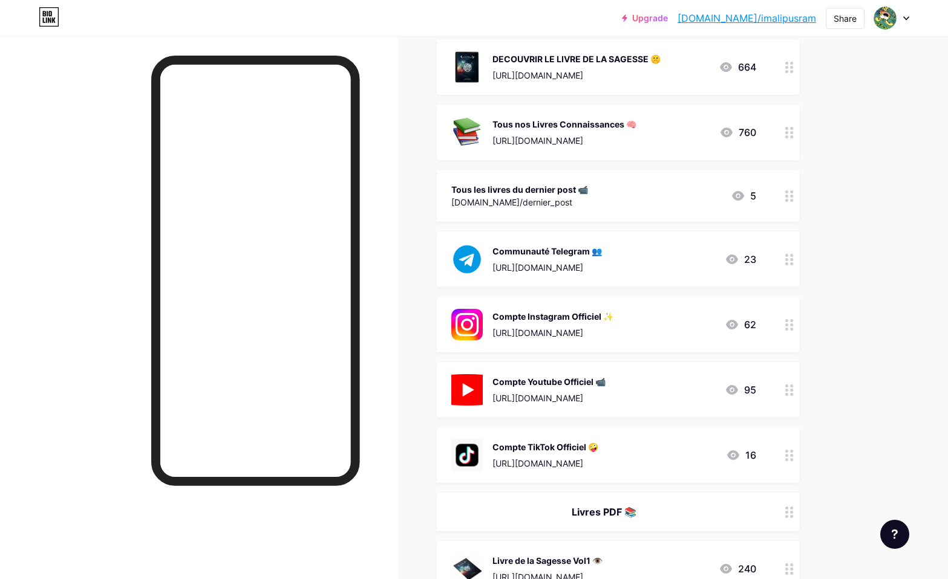
scroll to position [115, 0]
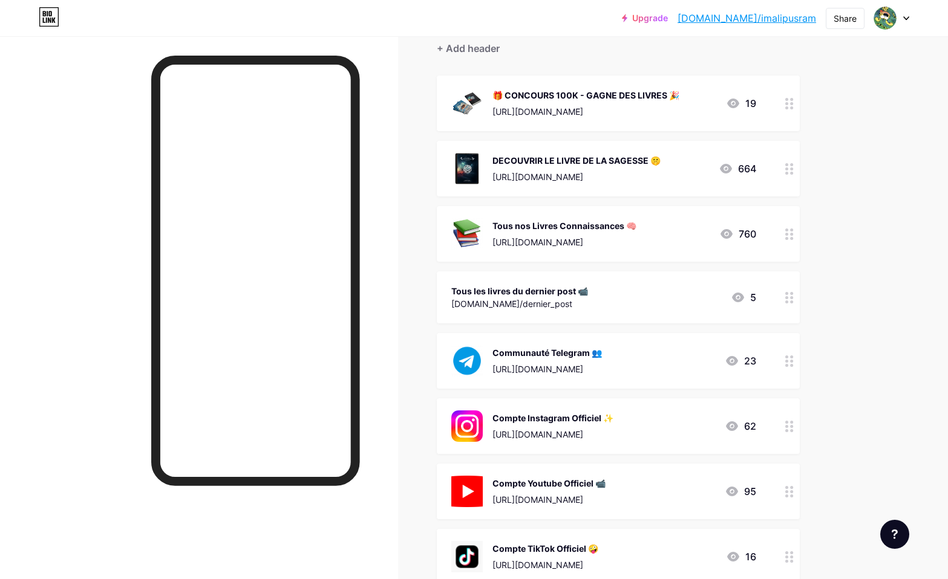
click at [673, 356] on div "Communauté Telegram 👥 https://t.me/+84pFWKqcUhw2ZjVk 23" at bounding box center [603, 360] width 305 height 31
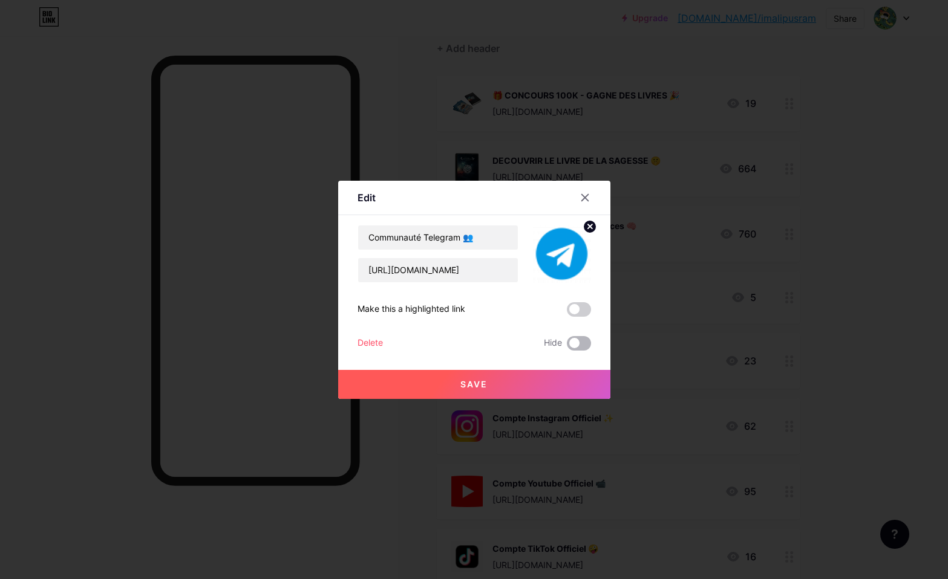
click at [577, 345] on span at bounding box center [579, 343] width 24 height 15
click at [567, 346] on input "checkbox" at bounding box center [567, 346] width 0 height 0
click at [558, 382] on button "Save" at bounding box center [474, 384] width 272 height 29
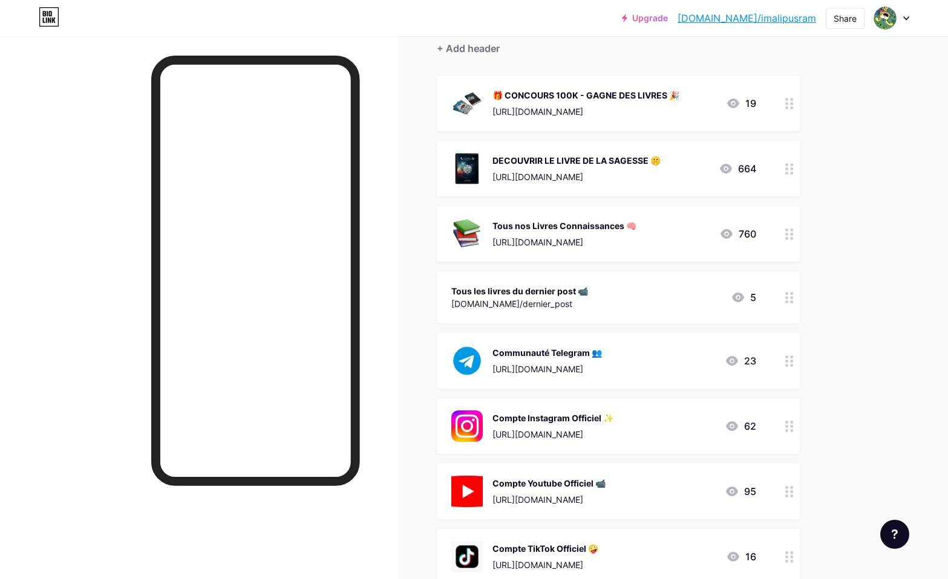
click at [678, 420] on div "Compte Instagram Officiel ✨ https://www.instagram.com/imalipusram/ 62" at bounding box center [603, 426] width 305 height 31
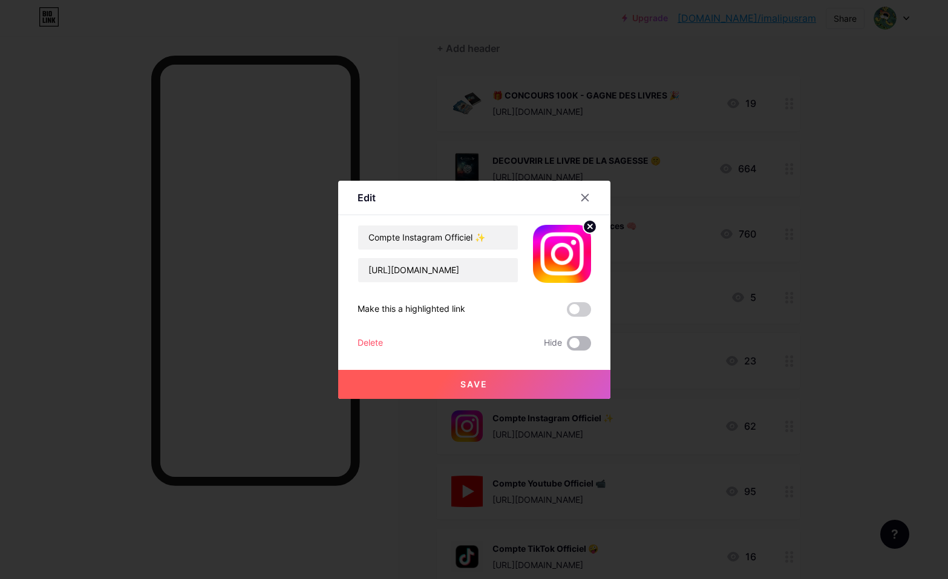
click at [583, 340] on span at bounding box center [579, 343] width 24 height 15
click at [567, 346] on input "checkbox" at bounding box center [567, 346] width 0 height 0
click at [563, 379] on button "Save" at bounding box center [474, 384] width 272 height 29
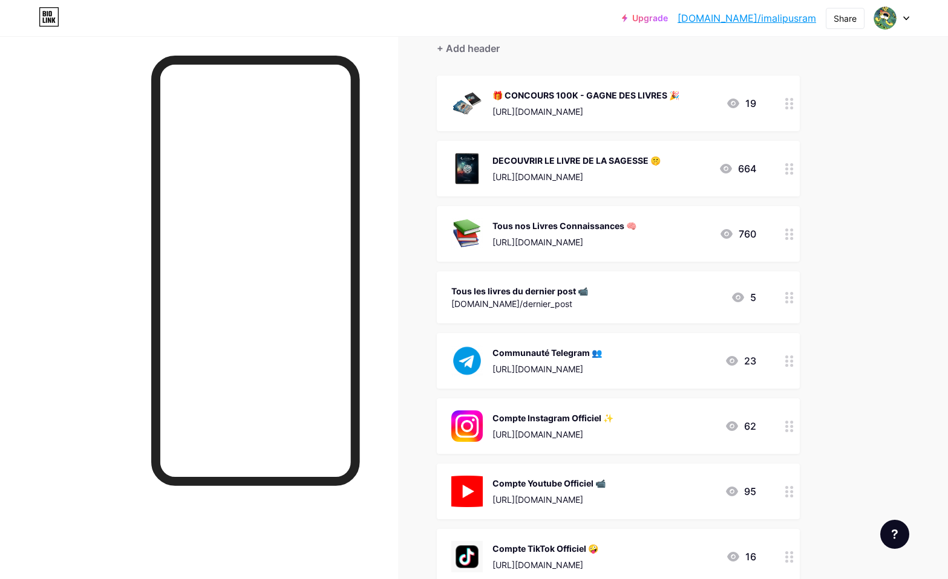
click at [678, 484] on div "Compte Youtube Officiel 📹 https://www.youtube.com/@imalipusram33 95" at bounding box center [603, 491] width 305 height 31
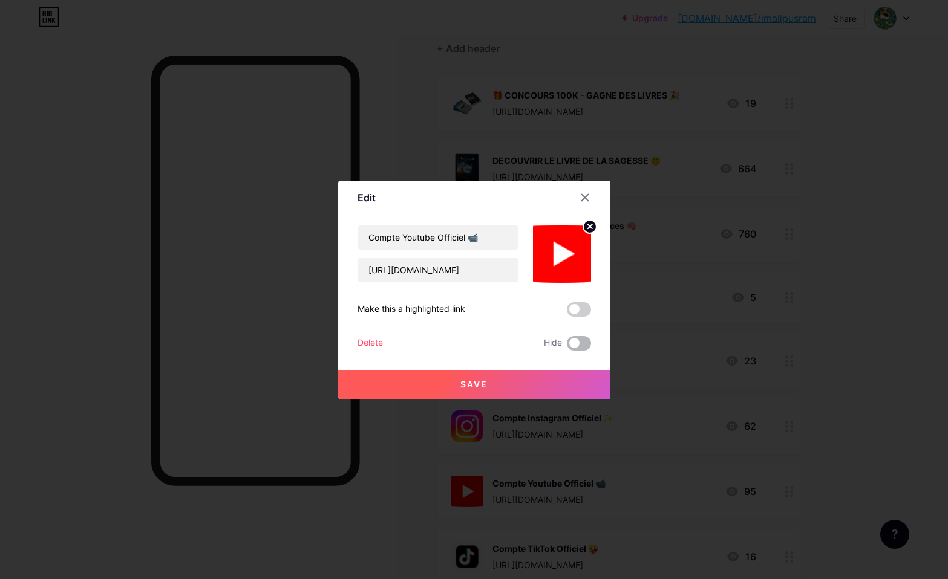
click at [582, 344] on span at bounding box center [579, 343] width 24 height 15
click at [567, 346] on input "checkbox" at bounding box center [567, 346] width 0 height 0
click at [563, 376] on button "Save" at bounding box center [474, 384] width 272 height 29
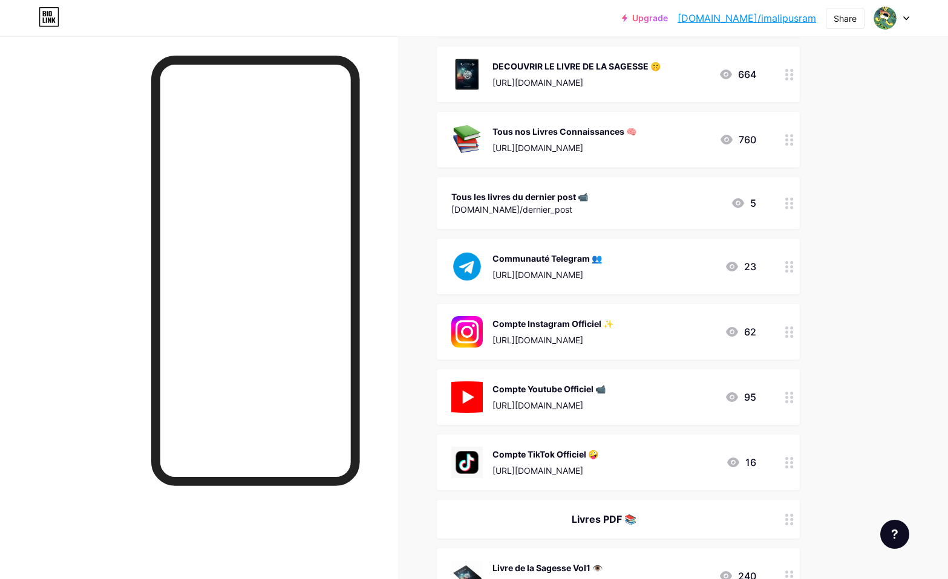
scroll to position [229, 0]
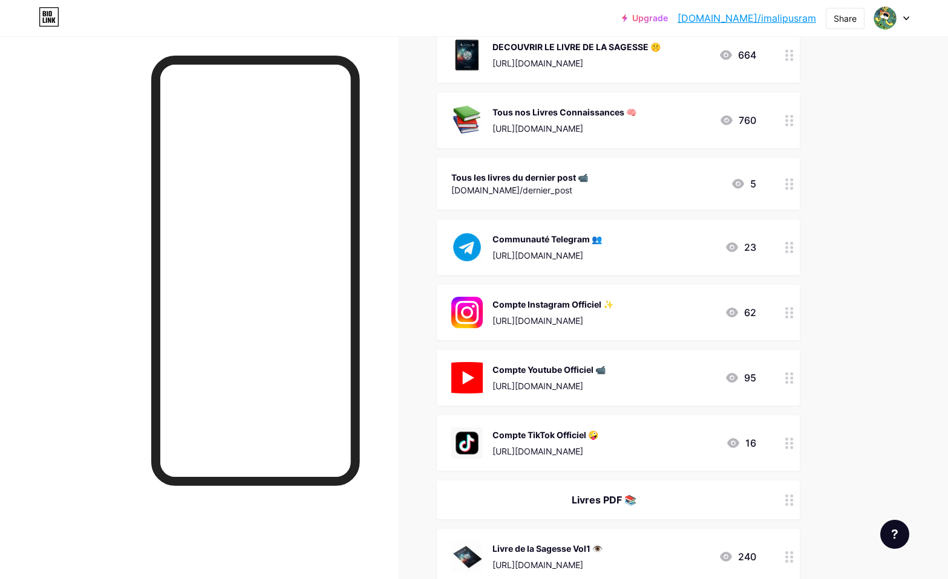
click at [598, 446] on div "[URL][DOMAIN_NAME]" at bounding box center [545, 451] width 106 height 13
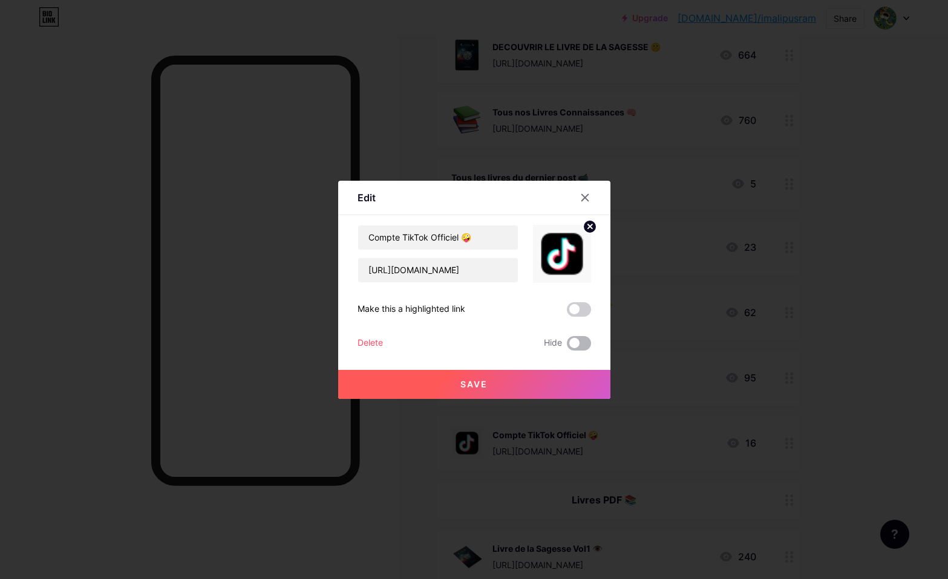
click at [575, 343] on span at bounding box center [579, 343] width 24 height 15
click at [567, 346] on input "checkbox" at bounding box center [567, 346] width 0 height 0
click at [575, 386] on button "Save" at bounding box center [474, 384] width 272 height 29
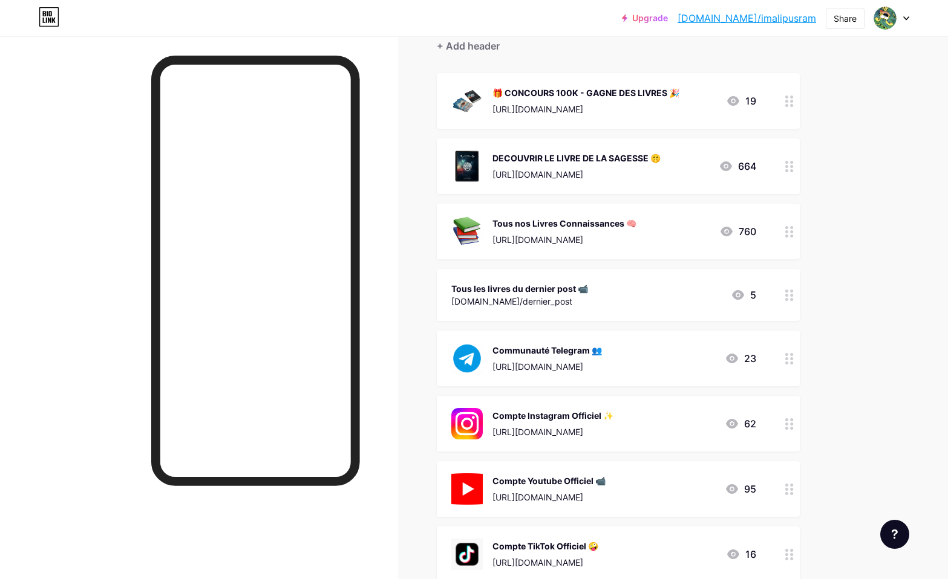
scroll to position [80, 0]
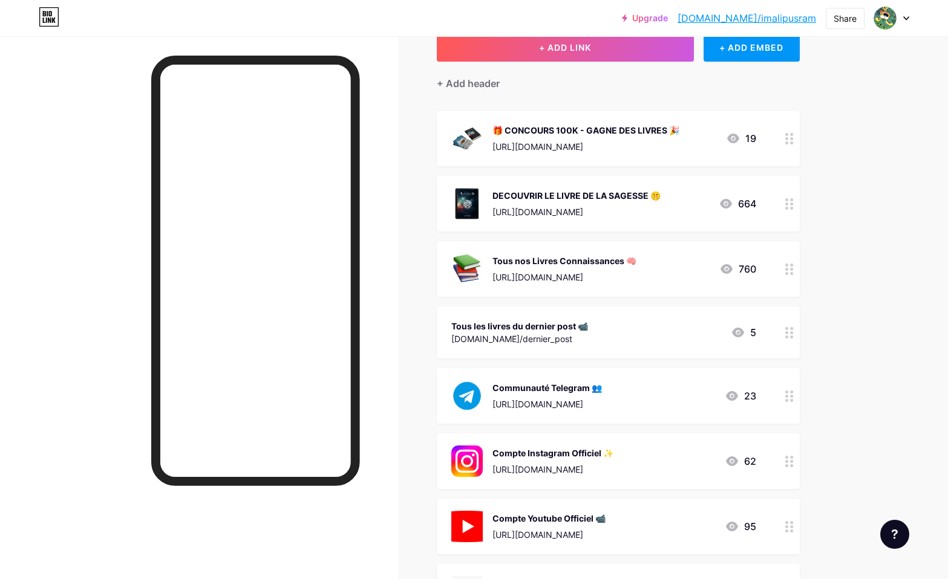
click at [693, 273] on div "Tous nos Livres Connaissances 🧠 https://bio.link/livresagesse 760" at bounding box center [603, 268] width 305 height 31
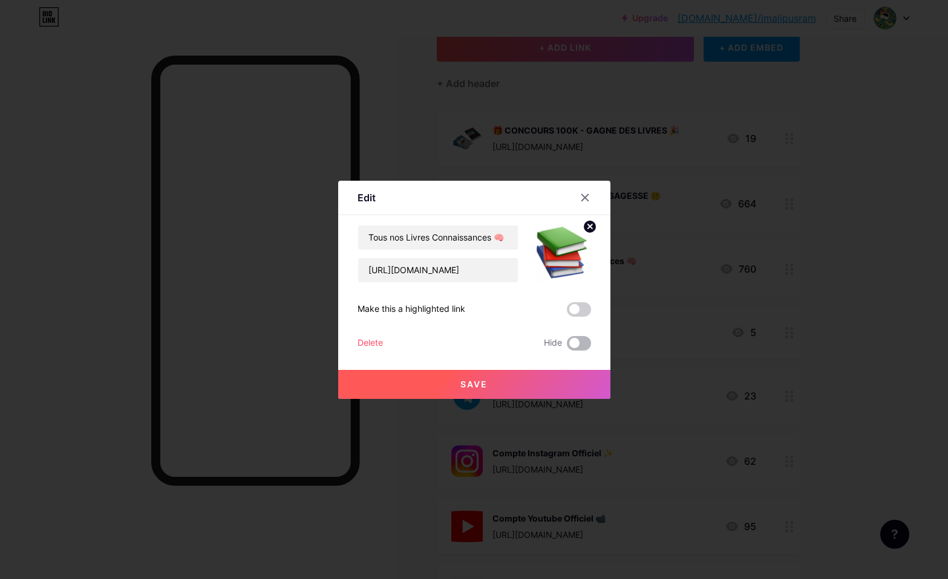
click at [577, 343] on span at bounding box center [579, 343] width 24 height 15
click at [567, 346] on input "checkbox" at bounding box center [567, 346] width 0 height 0
click at [551, 380] on button "Save" at bounding box center [474, 384] width 272 height 29
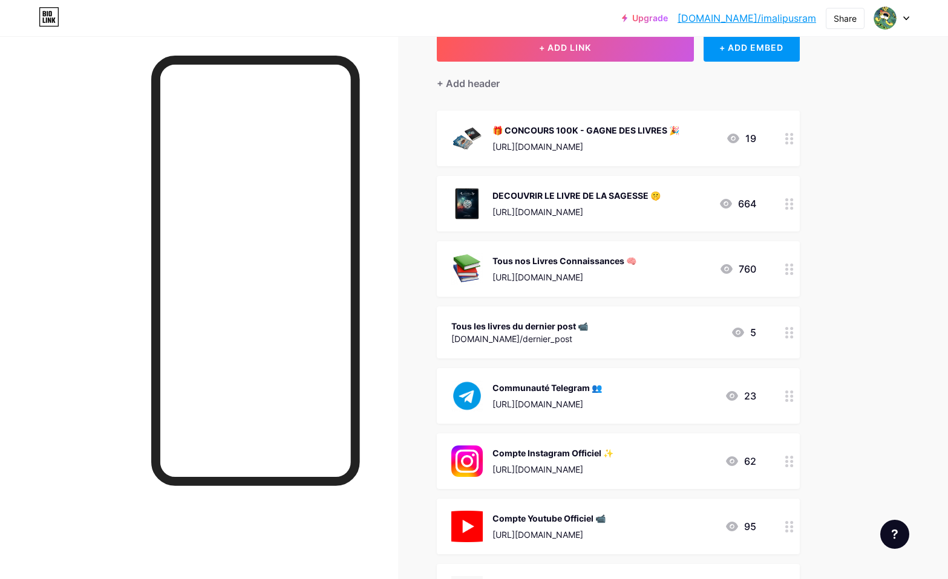
click at [660, 197] on div "DECOUVRIR LE LIVRE DE LA SAGESSE 🤫" at bounding box center [576, 195] width 168 height 13
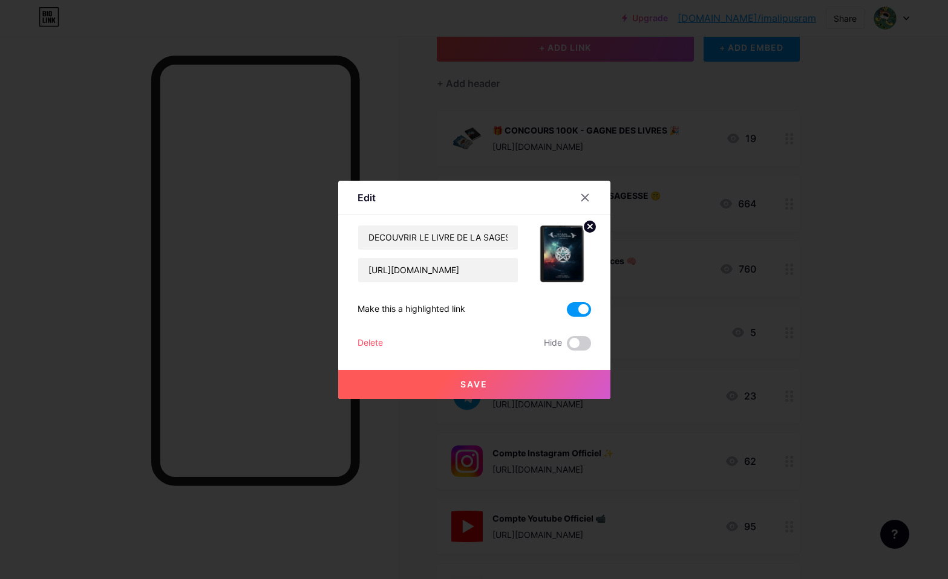
click at [580, 308] on span at bounding box center [579, 309] width 24 height 15
click at [567, 313] on input "checkbox" at bounding box center [567, 313] width 0 height 0
click at [573, 385] on button "Save" at bounding box center [474, 384] width 272 height 29
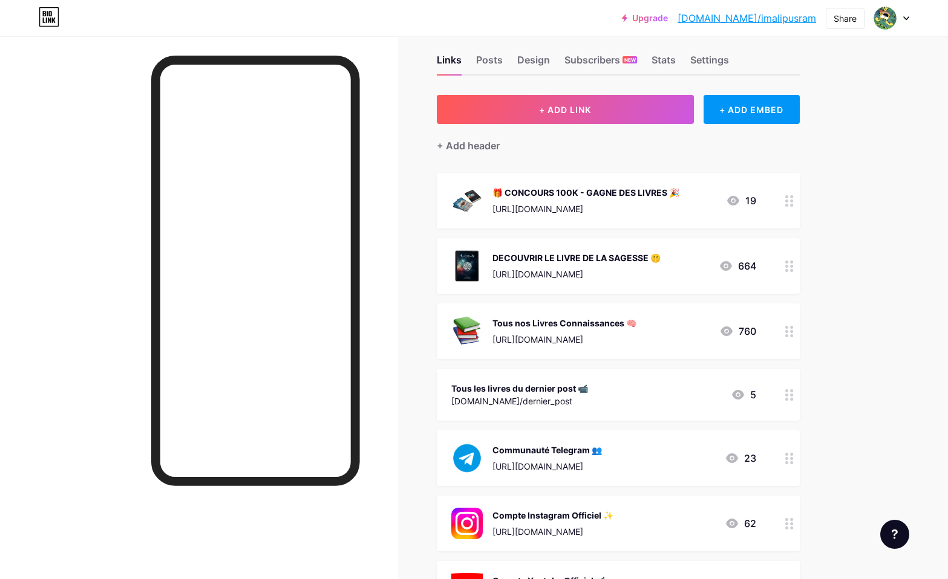
scroll to position [0, 0]
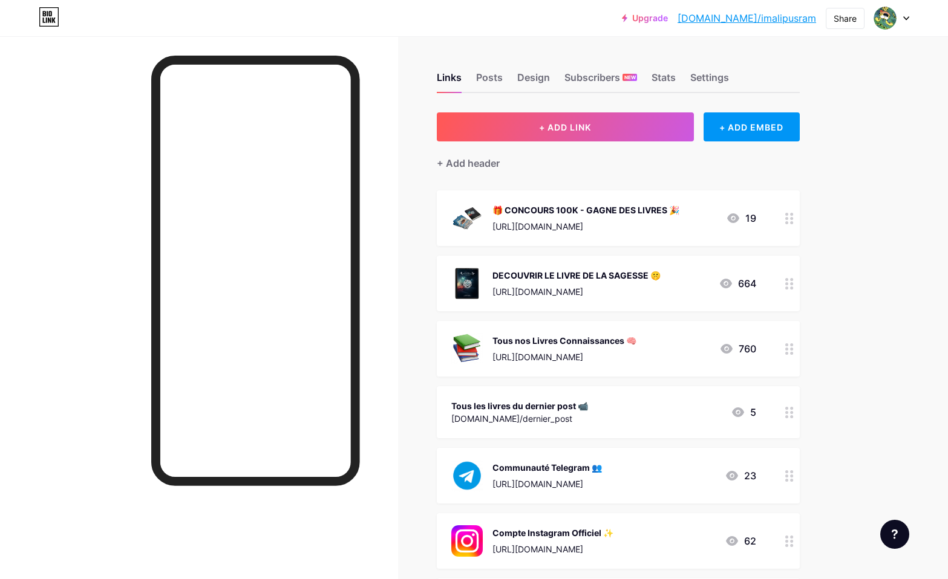
click at [741, 19] on link "[DOMAIN_NAME]/imalipusram" at bounding box center [746, 18] width 138 height 15
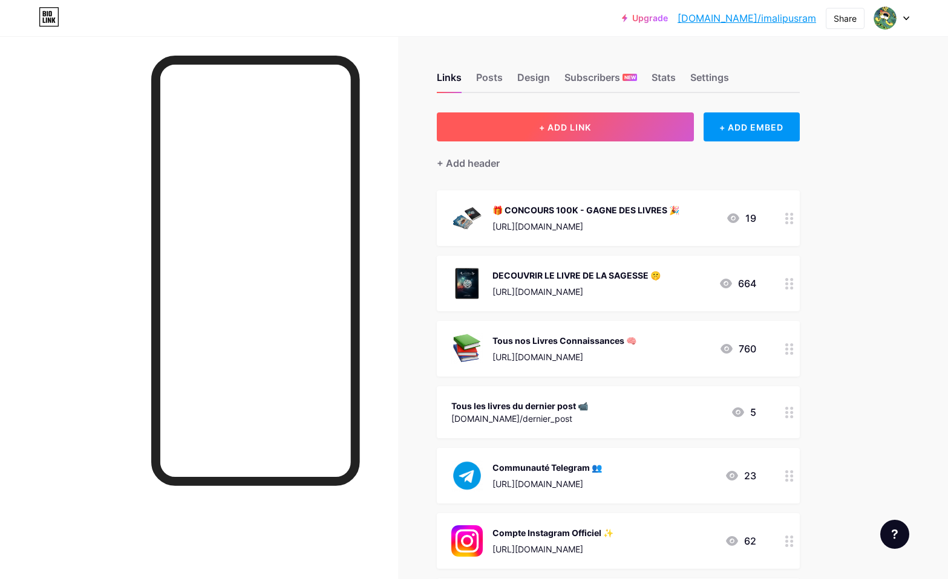
click at [587, 134] on button "+ ADD LINK" at bounding box center [565, 126] width 257 height 29
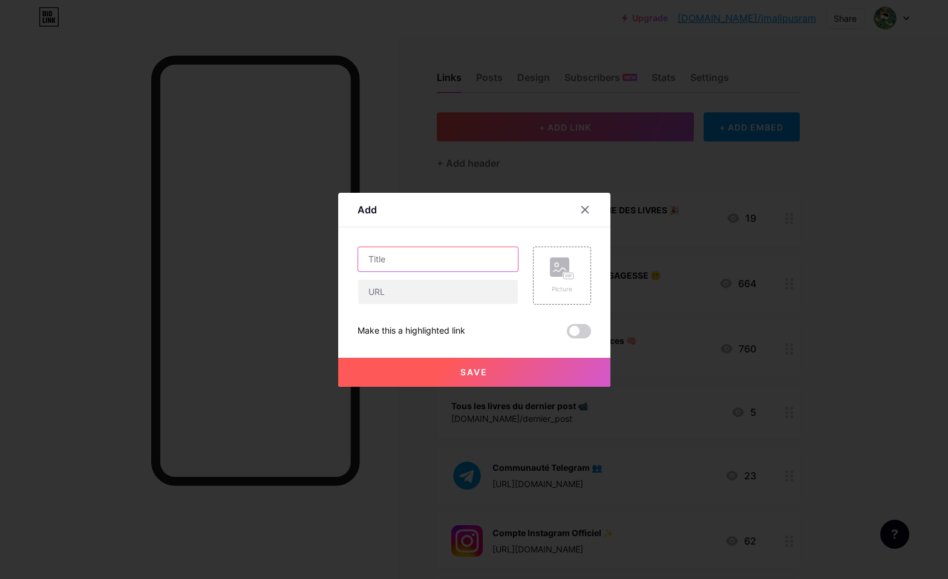
click at [442, 259] on input "text" at bounding box center [438, 259] width 160 height 24
click at [564, 272] on rect at bounding box center [567, 275] width 11 height 7
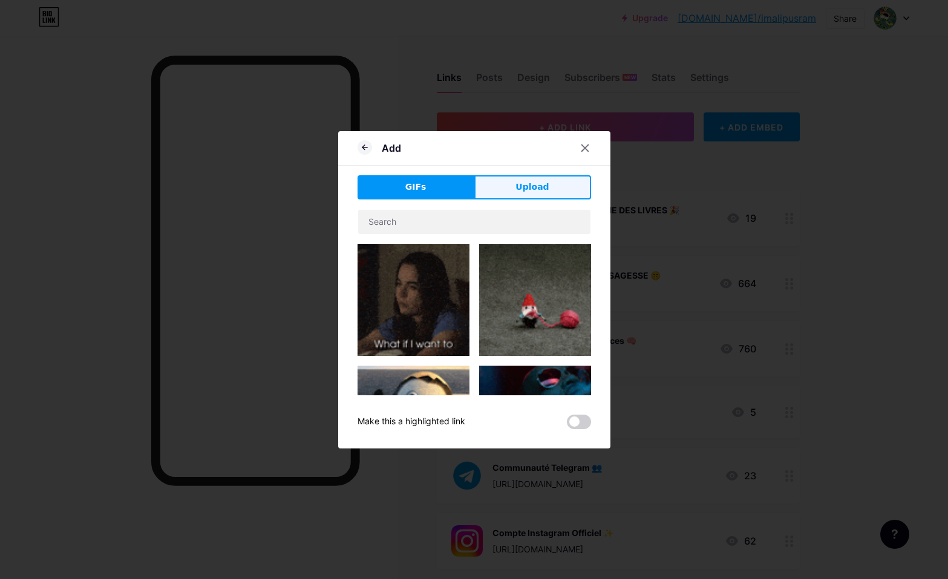
click at [529, 187] on span "Upload" at bounding box center [531, 187] width 33 height 13
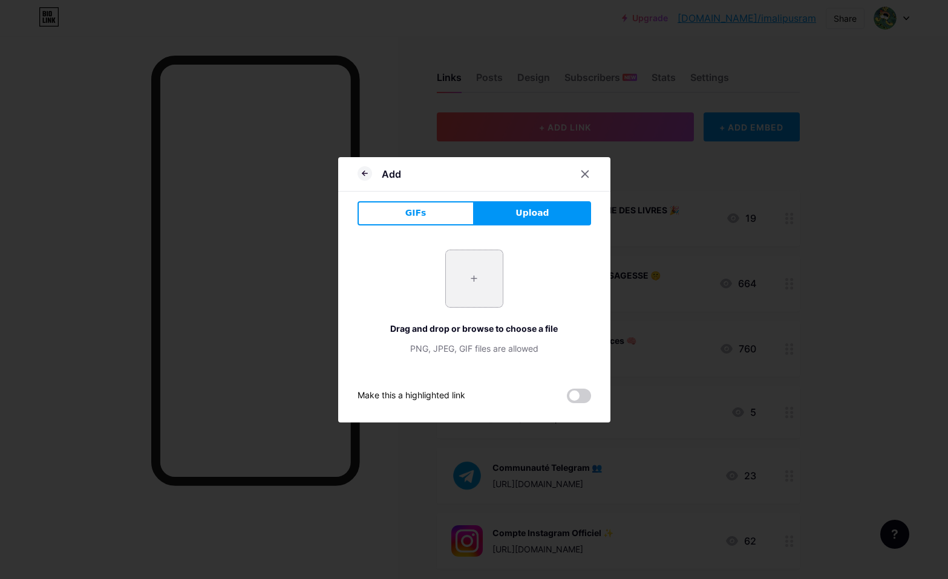
click at [480, 285] on input "file" at bounding box center [474, 278] width 57 height 57
click at [480, 271] on input "file" at bounding box center [474, 278] width 57 height 57
type input "C:\fakepath\689793cbdc893_lekybalion3d.png"
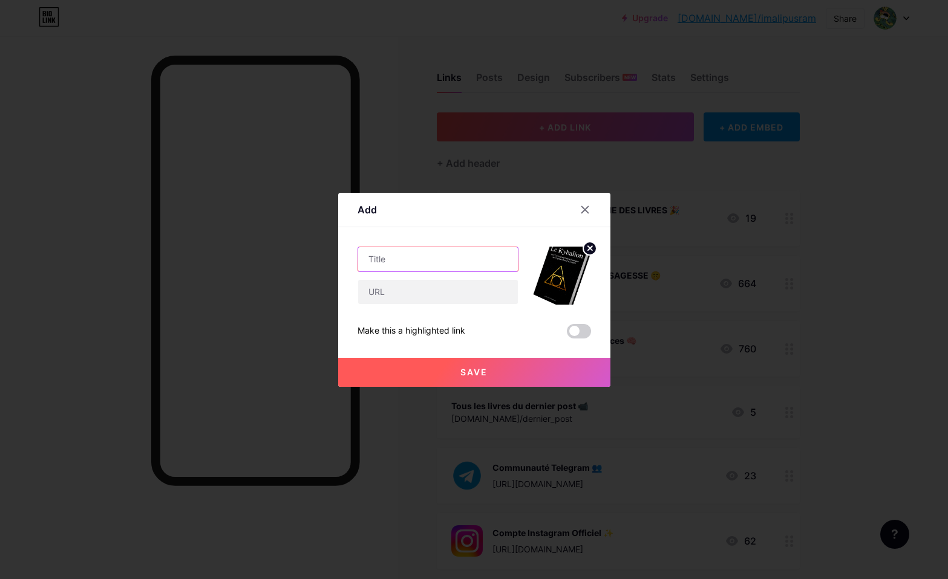
click at [443, 259] on input "text" at bounding box center [438, 259] width 160 height 24
paste input "7 Principes Hermétiques de l'Alchimie spirituelle"
drag, startPoint x: 485, startPoint y: 261, endPoint x: 313, endPoint y: 261, distance: 171.7
click at [313, 261] on div "Add Content YouTube Play YouTube video without leaving your page. ADD Vimeo Pla…" at bounding box center [474, 289] width 948 height 579
click at [421, 261] on input "7 Principes Hermétiques de l'Alchimie spirituelle" at bounding box center [438, 259] width 160 height 24
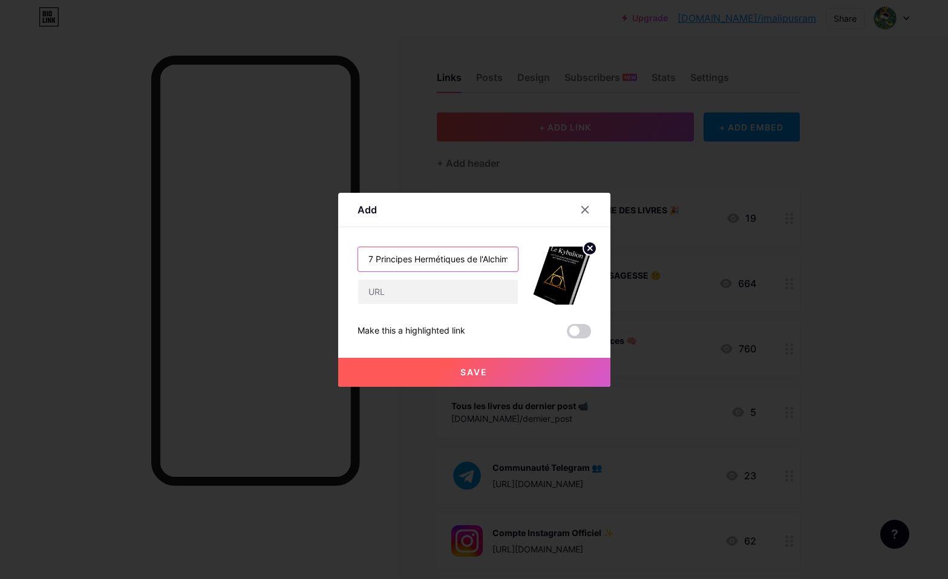
click at [443, 259] on input "7 Principes Hermétiques de l'Alchimie spirituelle" at bounding box center [438, 259] width 160 height 24
click at [468, 259] on input "7 Principes de l'Alchimie spirituelle" at bounding box center [438, 259] width 160 height 24
click at [367, 257] on input "7 Principes de l'Alchimie Spirituelle" at bounding box center [438, 259] width 160 height 24
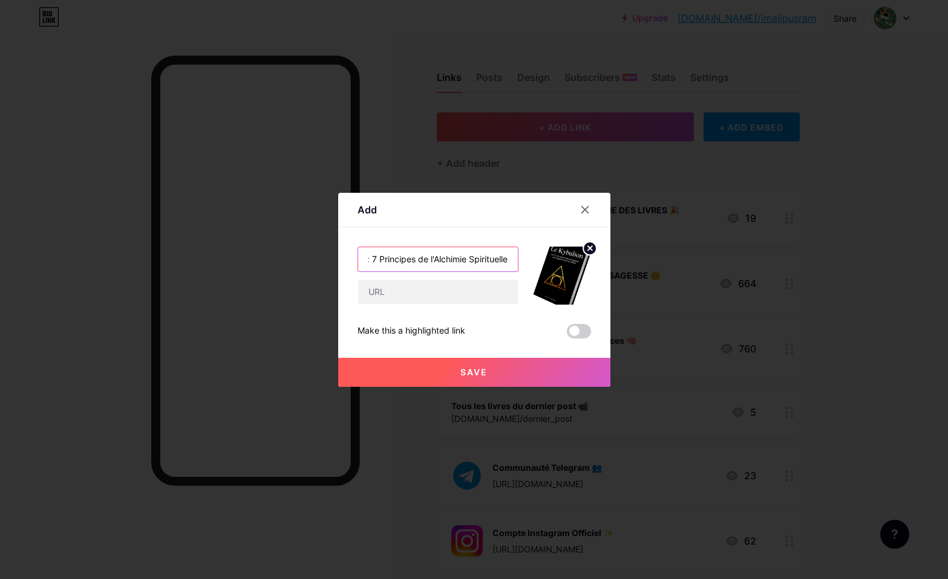
drag, startPoint x: 452, startPoint y: 260, endPoint x: 527, endPoint y: 262, distance: 75.0
click at [528, 262] on div "Le Kybalion : 7 Principes de l'Alchimie Spirituelle" at bounding box center [473, 276] width 233 height 58
type input "Le Kybalion : 7 Principes de l'Alchimie Spirituelle 🔮"
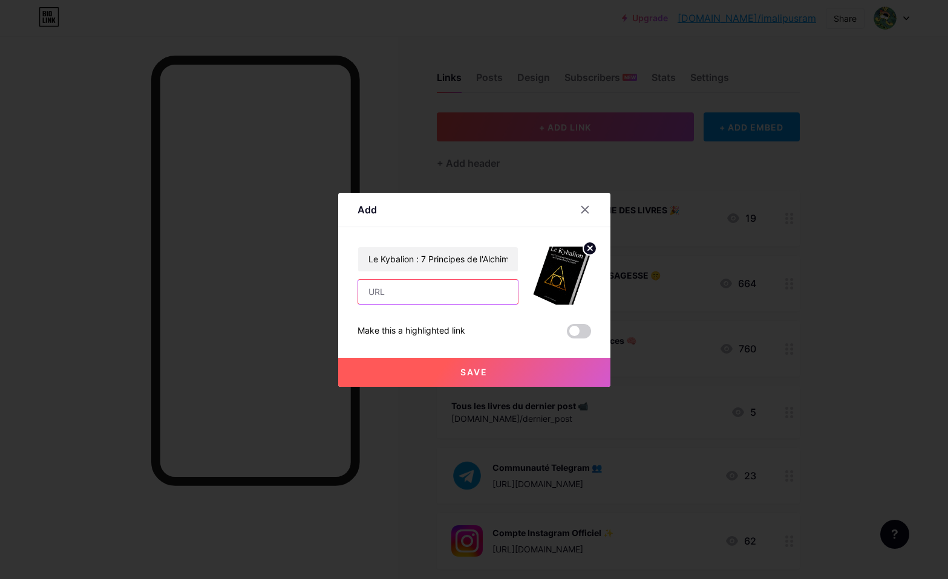
click at [423, 298] on input "text" at bounding box center [438, 292] width 160 height 24
paste input "[URL][DOMAIN_NAME]"
type input "[URL][DOMAIN_NAME]"
click at [577, 333] on span at bounding box center [579, 331] width 24 height 15
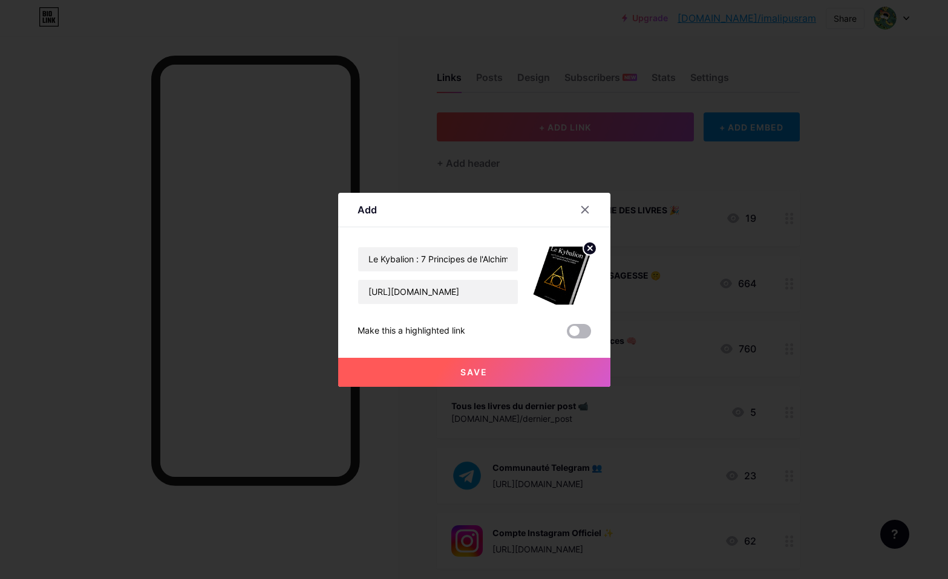
click at [567, 334] on input "checkbox" at bounding box center [567, 334] width 0 height 0
click at [525, 371] on button "Save" at bounding box center [474, 372] width 272 height 29
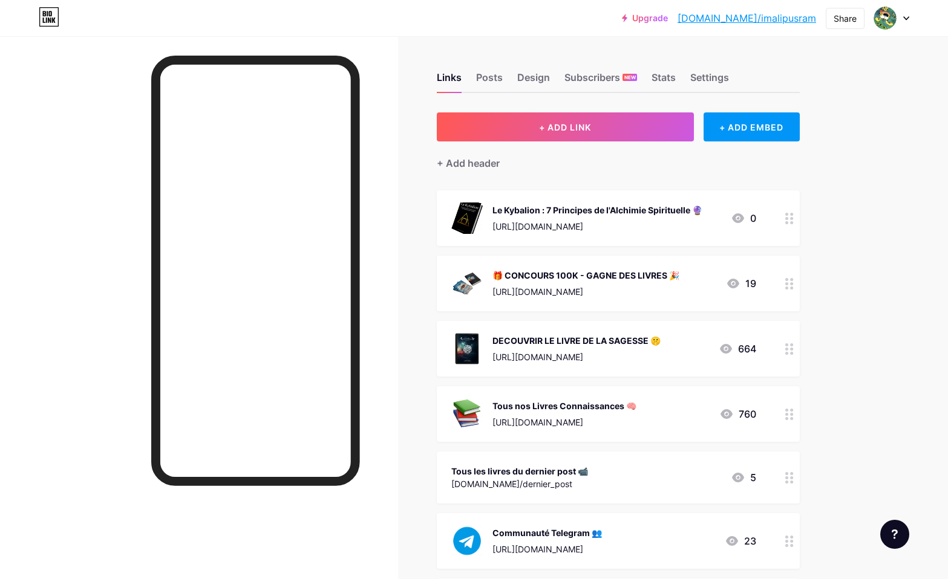
click at [622, 213] on div "Le Kybalion : 7 Principes de l'Alchimie Spirituelle 🔮" at bounding box center [597, 210] width 210 height 13
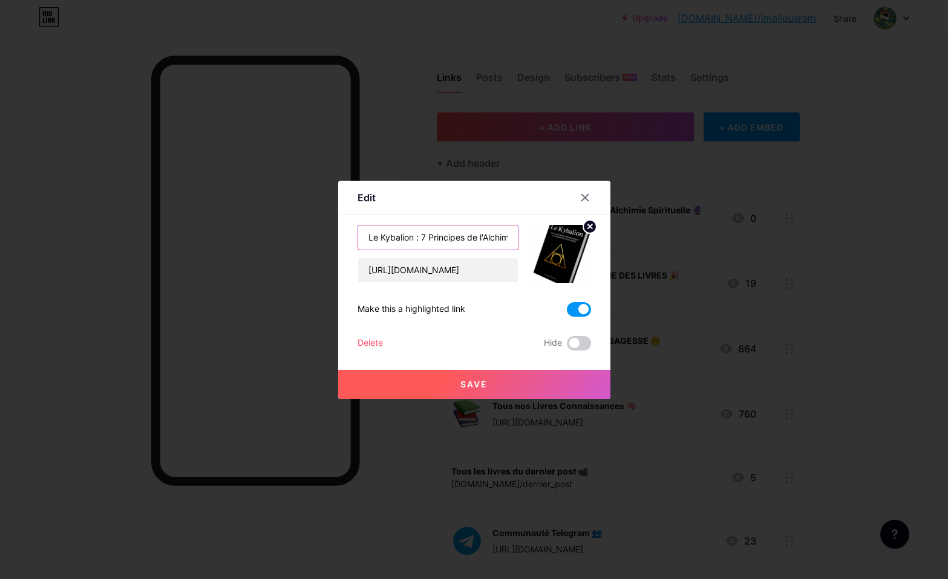
click at [440, 236] on input "Le Kybalion : 7 Principes de l'Alchimie Spirituelle 🔮" at bounding box center [438, 238] width 160 height 24
drag, startPoint x: 421, startPoint y: 236, endPoint x: 348, endPoint y: 236, distance: 73.2
click at [348, 236] on div "Edit Content YouTube Play YouTube video without leaving your page. ADD Vimeo Pl…" at bounding box center [474, 290] width 272 height 218
click at [416, 232] on input "Le Kybalion : 7 Principes de l'Alchimie Spirituelle 🔮" at bounding box center [438, 238] width 160 height 24
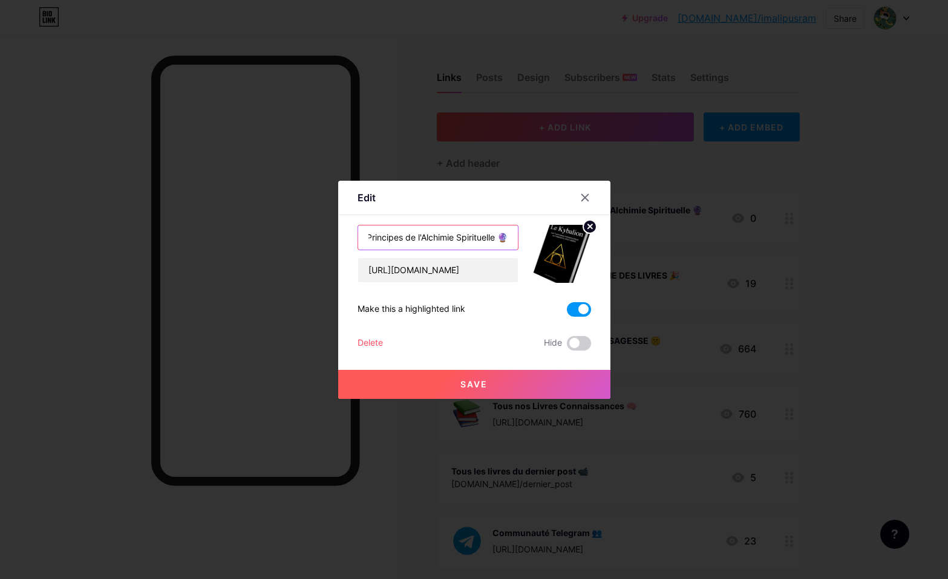
drag, startPoint x: 485, startPoint y: 235, endPoint x: 515, endPoint y: 235, distance: 30.2
click at [515, 235] on input "Le Kybalion : 7 Principes de l'Alchimie Spirituelle 🔮" at bounding box center [438, 238] width 160 height 24
click at [477, 238] on input "Le Kybalion : 7 Principes de l'Alchimie Spirituelle 🔮" at bounding box center [438, 238] width 160 height 24
drag, startPoint x: 461, startPoint y: 238, endPoint x: 363, endPoint y: 237, distance: 97.4
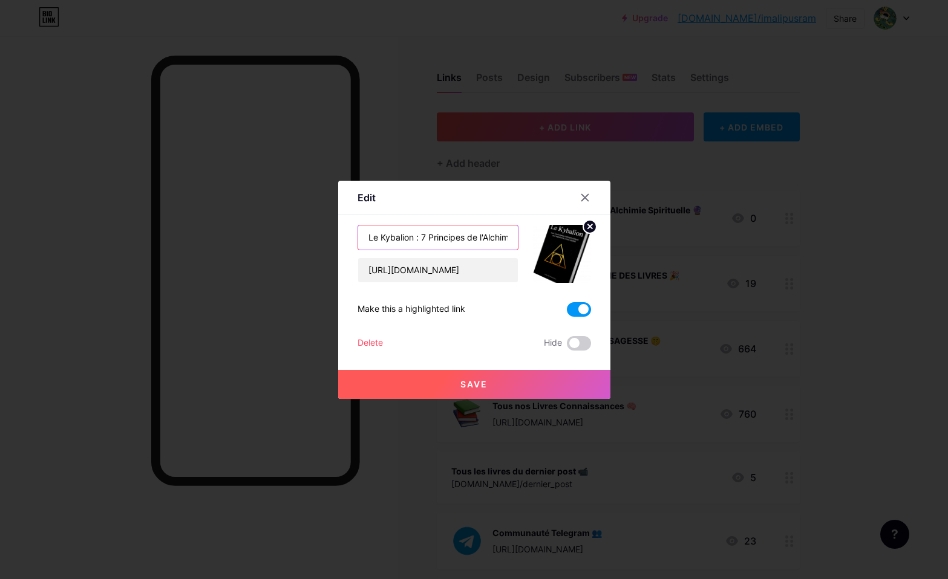
click at [363, 237] on input "Le Kybalion : 7 Principes de l'Alchimie Spirituelle 🔮" at bounding box center [438, 238] width 160 height 24
click at [458, 239] on input "Le Kybalion : 7 Principes de l'Alchimie Spirituelle 🔮" at bounding box center [438, 238] width 160 height 24
drag, startPoint x: 416, startPoint y: 237, endPoint x: 303, endPoint y: 239, distance: 113.1
click at [303, 239] on div "Edit Content YouTube Play YouTube video without leaving your page. ADD Vimeo Pl…" at bounding box center [474, 289] width 948 height 579
click at [428, 241] on input "Le Kybalion : 7 Principes de l'Alchimie Spirituelle 🔮" at bounding box center [438, 238] width 160 height 24
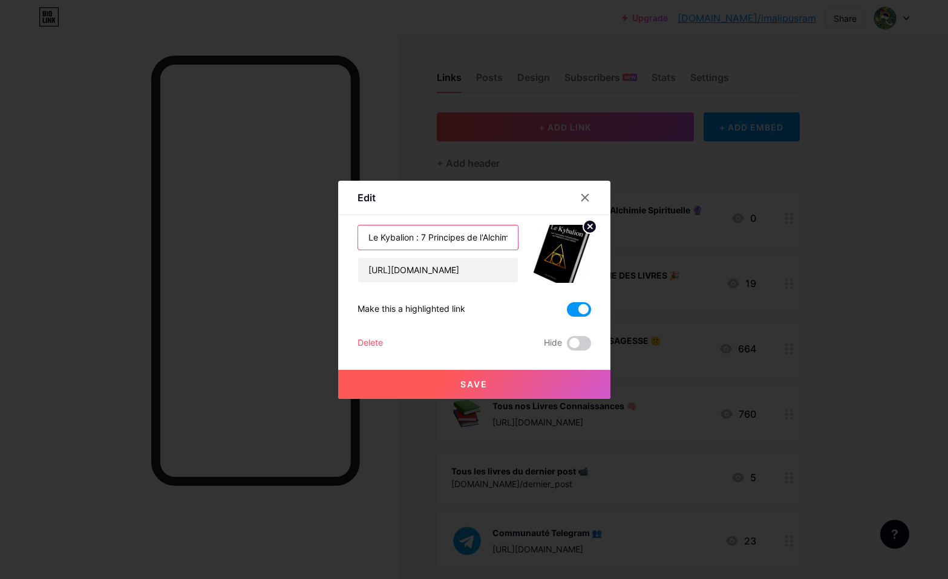
click at [420, 238] on input "Le Kybalion : 7 Principes de l'Alchimie Spirituelle 🔮" at bounding box center [438, 238] width 160 height 24
click at [397, 238] on input "Le Kybalion Les 7 Principes de l'Alchimie Spirituelle 🔮" at bounding box center [438, 238] width 160 height 24
click at [395, 235] on input "Les 7 Principes de l'Alchimie Spirituelle 🔮" at bounding box center [438, 238] width 160 height 24
click at [431, 236] on input "Les 7 principes de l'Alchimie Spirituelle 🔮" at bounding box center [438, 238] width 160 height 24
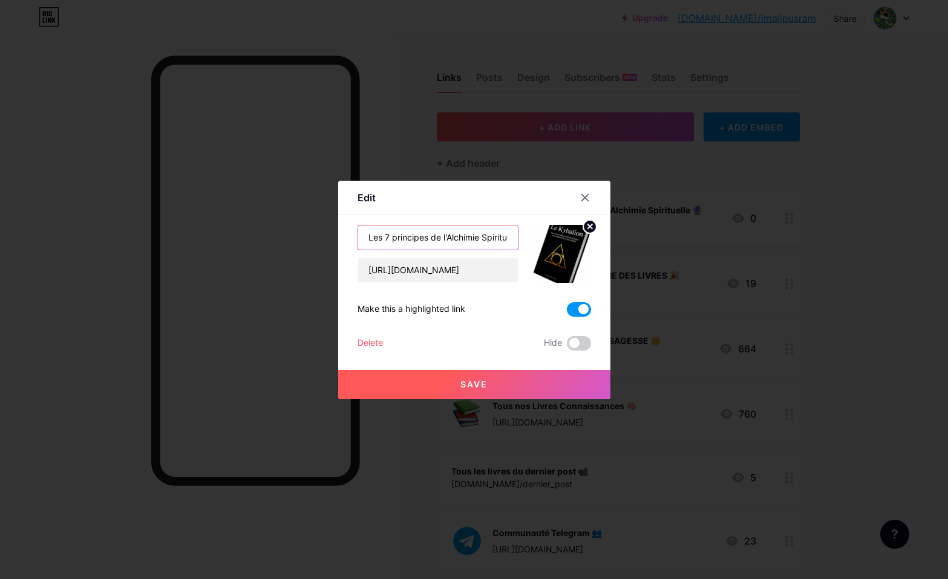
scroll to position [0, 26]
drag, startPoint x: 430, startPoint y: 238, endPoint x: 494, endPoint y: 235, distance: 64.1
click at [494, 235] on input "Les 7 principes de l'Alchimie Spirituelle 🔮" at bounding box center [438, 238] width 160 height 24
paste input "Kybalion"
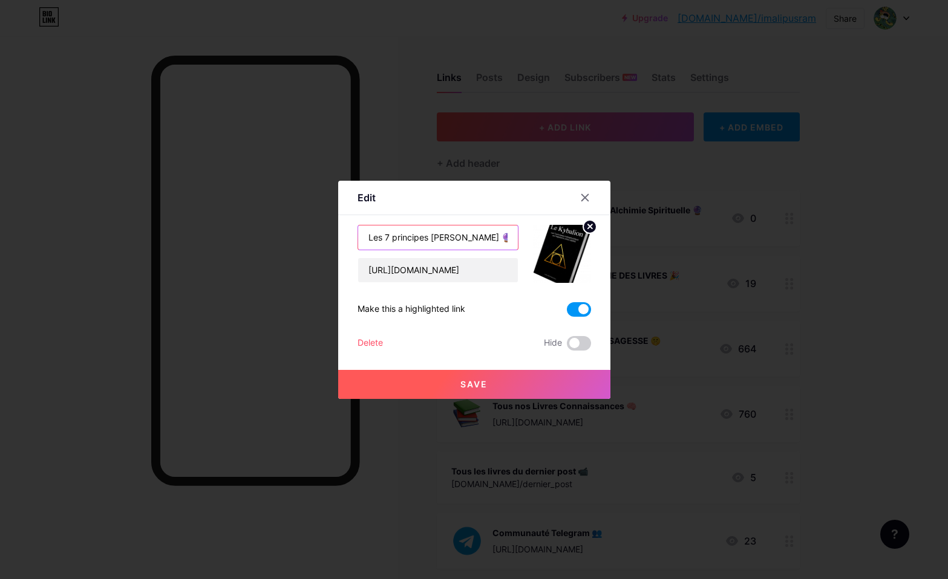
click at [431, 236] on input "Les 7 principes Kybalion 🔮" at bounding box center [438, 238] width 160 height 24
click at [475, 234] on input "Les 7 principes du Kybalion 🔮" at bounding box center [438, 238] width 160 height 24
click at [493, 235] on input "Les 7 principes du Kybalion 🔮" at bounding box center [438, 238] width 160 height 24
type input "Les 7 principes du Kybalion 🔮"
click at [478, 385] on span "Save" at bounding box center [473, 384] width 27 height 10
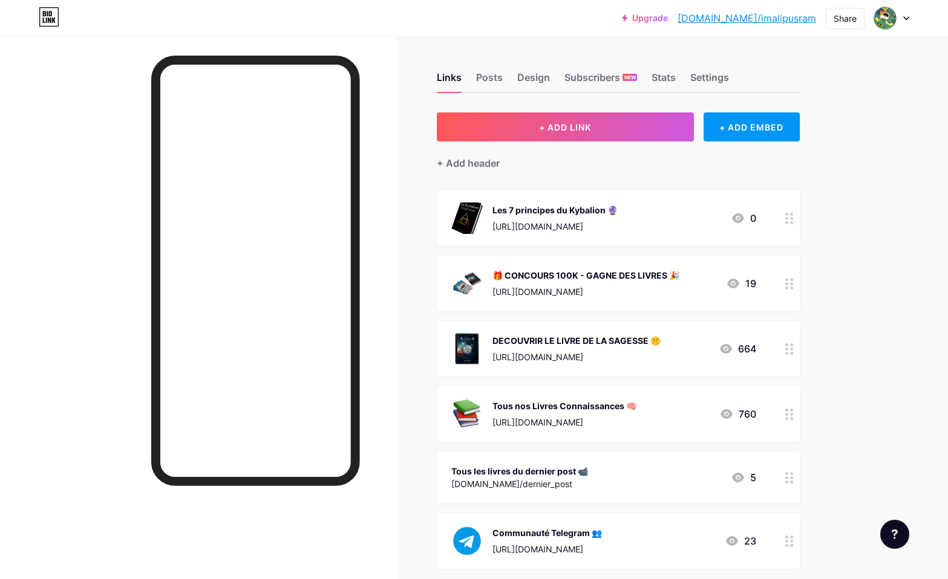
click at [617, 218] on div "Les 7 principes du Kybalion 🔮 https://go.imalipusram.com/le-kybalion" at bounding box center [554, 218] width 125 height 31
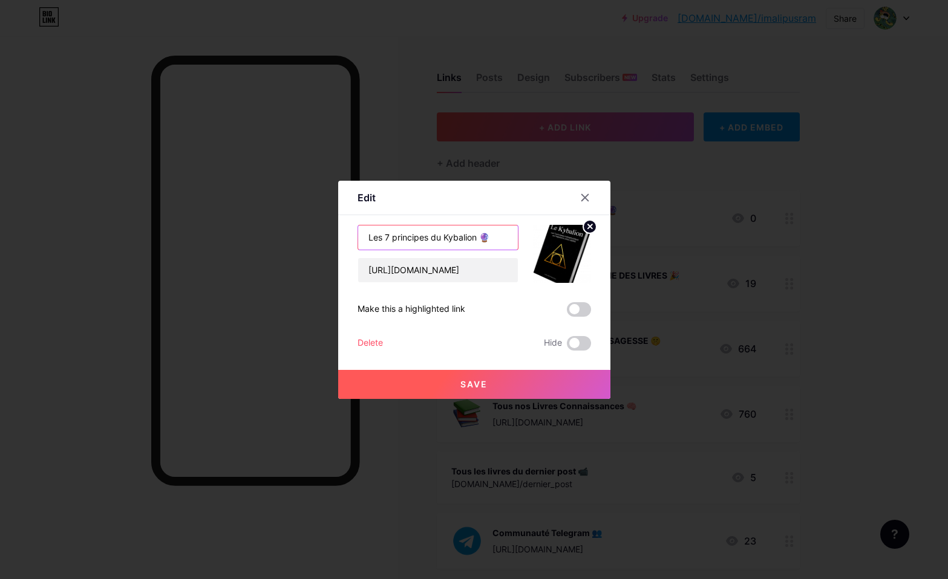
drag, startPoint x: 477, startPoint y: 237, endPoint x: 354, endPoint y: 233, distance: 122.2
click at [354, 233] on div "Edit Content YouTube Play YouTube video without leaving your page. ADD Vimeo Pl…" at bounding box center [474, 290] width 272 height 218
type input "LES 7 PRINCIPES DU KYBALION 🔮"
click at [582, 310] on span at bounding box center [579, 309] width 24 height 15
click at [567, 313] on input "checkbox" at bounding box center [567, 313] width 0 height 0
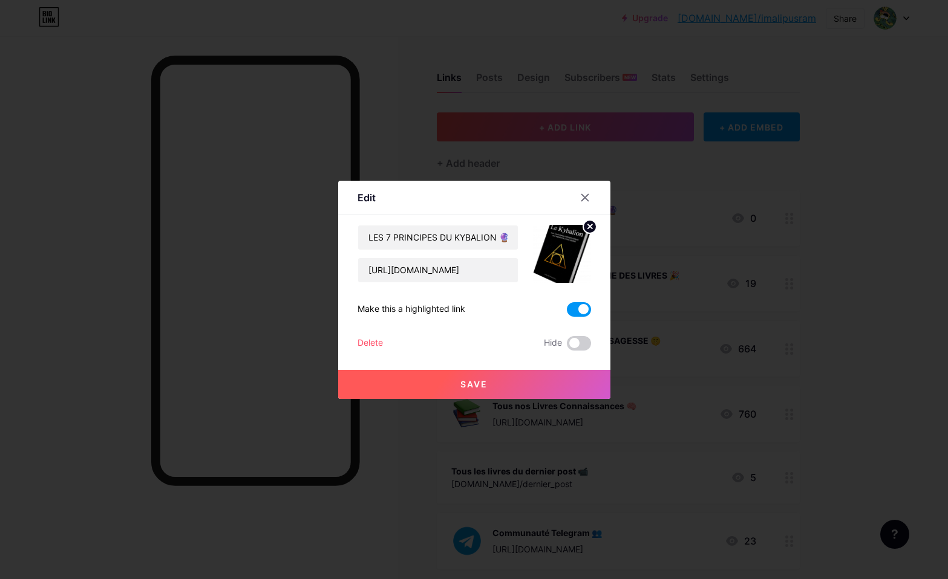
click at [497, 381] on button "Save" at bounding box center [474, 384] width 272 height 29
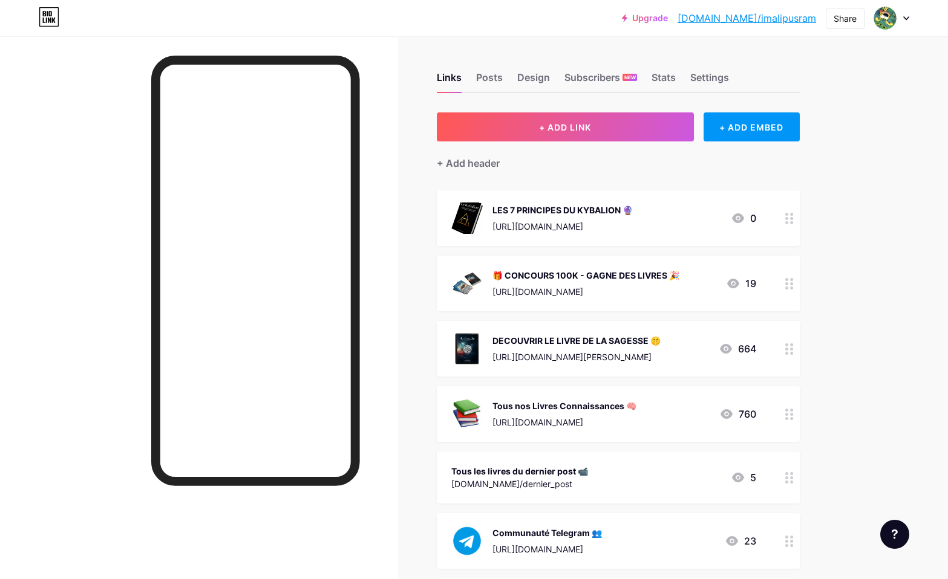
click at [750, 19] on link "[DOMAIN_NAME]/imalipusram" at bounding box center [746, 18] width 138 height 15
